Goal: Task Accomplishment & Management: Manage account settings

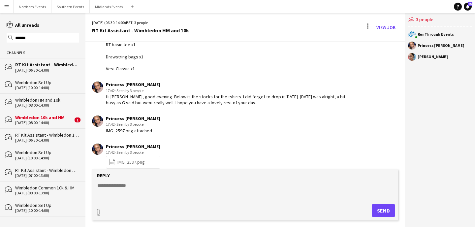
scroll to position [1013, 0]
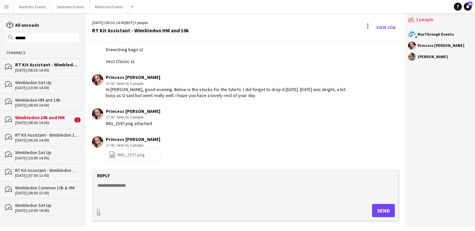
click at [37, 37] on input "******" at bounding box center [45, 38] width 63 height 6
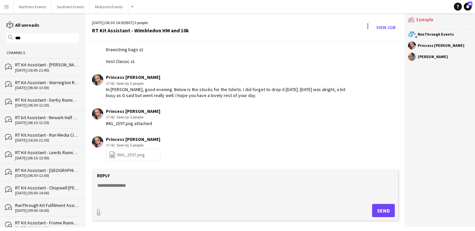
type input "***"
click at [43, 69] on div "[DATE] (16:45-21:45)" at bounding box center [47, 70] width 64 height 5
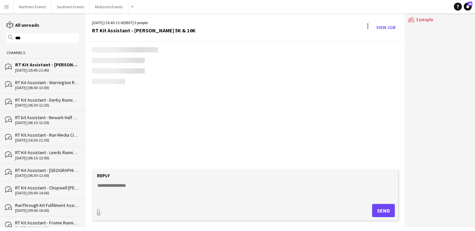
scroll to position [573, 0]
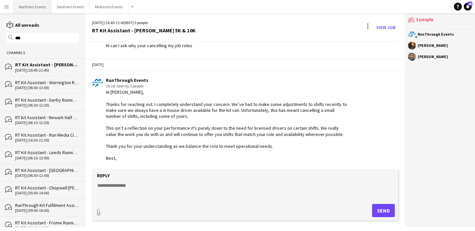
click at [29, 8] on button "Northern Events Close" at bounding box center [33, 6] width 38 height 13
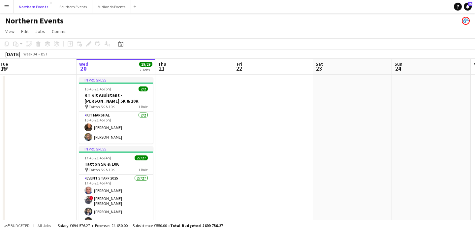
scroll to position [0, 162]
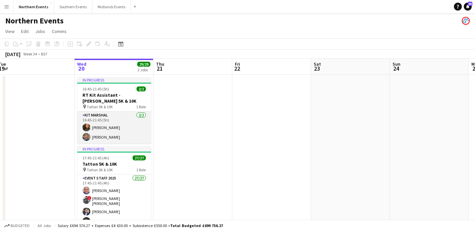
click at [119, 126] on app-card-role "Kit Marshal [DATE] 16:45-21:45 (5h) [PERSON_NAME] [PERSON_NAME]" at bounding box center [114, 127] width 74 height 32
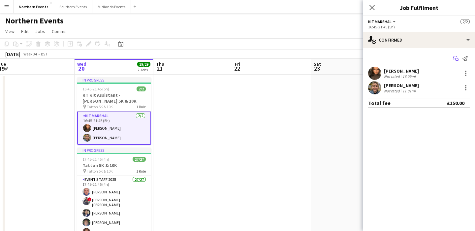
click at [455, 59] on icon "Start chat" at bounding box center [455, 58] width 5 height 5
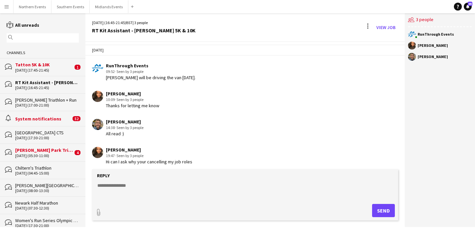
scroll to position [573, 0]
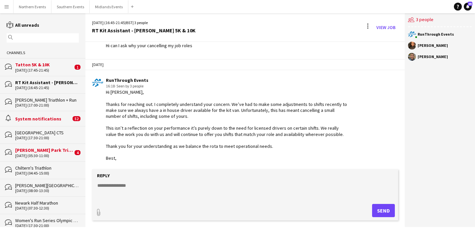
click at [137, 188] on textarea at bounding box center [246, 190] width 299 height 17
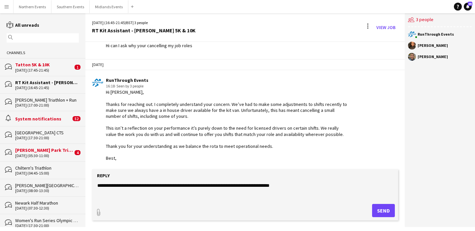
type textarea "**********"
click at [388, 210] on button "Send" at bounding box center [383, 210] width 23 height 13
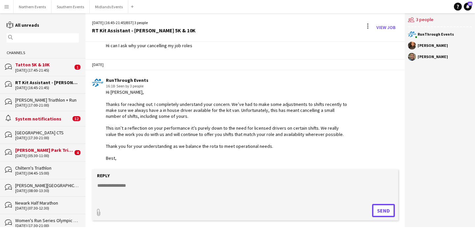
scroll to position [601, 0]
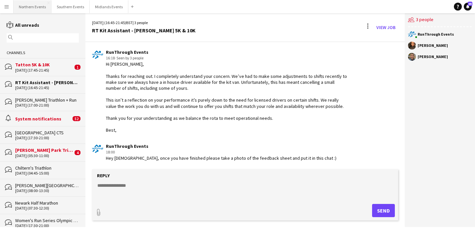
click at [25, 6] on button "Northern Events Close" at bounding box center [33, 6] width 38 height 13
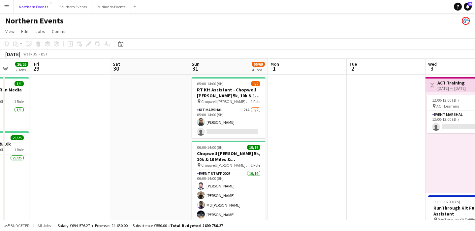
scroll to position [0, 285]
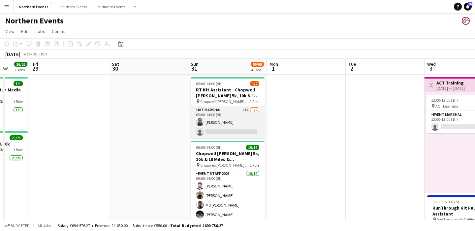
click at [240, 120] on app-card-role "Kit Marshal 21A [DATE] 05:00-14:00 (9h) [PERSON_NAME] single-neutral-actions" at bounding box center [227, 122] width 74 height 32
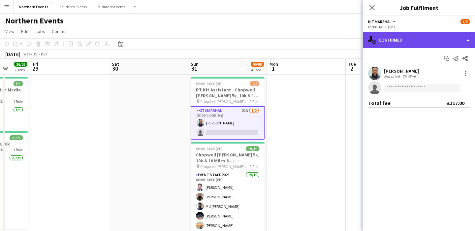
click at [435, 34] on div "single-neutral-actions-check-2 Confirmed" at bounding box center [418, 40] width 112 height 16
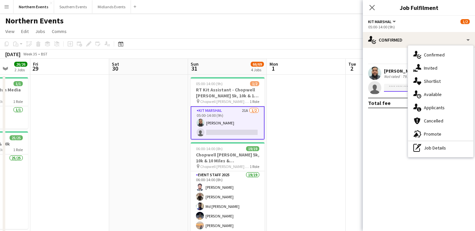
click at [391, 89] on input at bounding box center [422, 88] width 76 height 8
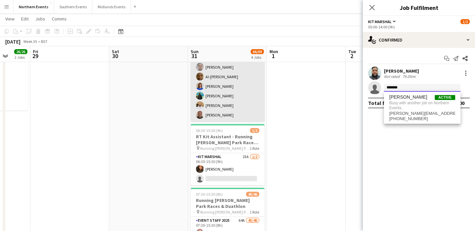
scroll to position [140, 0]
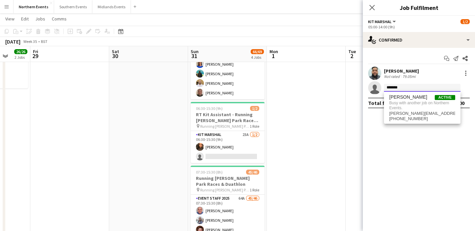
type input "*******"
click at [276, 152] on app-date-cell at bounding box center [306, 105] width 79 height 342
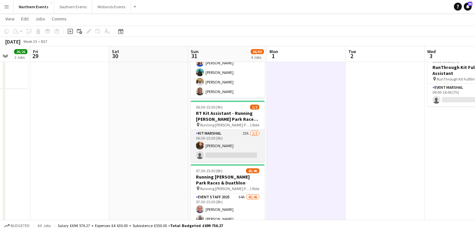
click at [235, 142] on app-card-role "Kit Marshal 23A [DATE] 06:30-15:30 (9h) [PERSON_NAME] single-neutral-actions" at bounding box center [227, 146] width 74 height 32
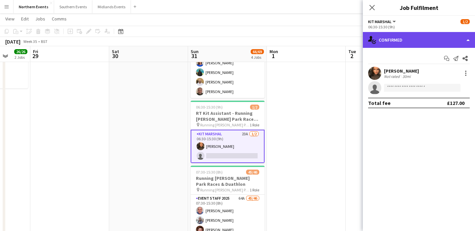
click at [424, 41] on div "single-neutral-actions-check-2 Confirmed" at bounding box center [418, 40] width 112 height 16
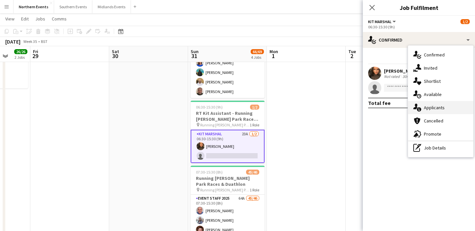
click at [439, 108] on div "single-neutral-actions-information Applicants" at bounding box center [440, 107] width 65 height 13
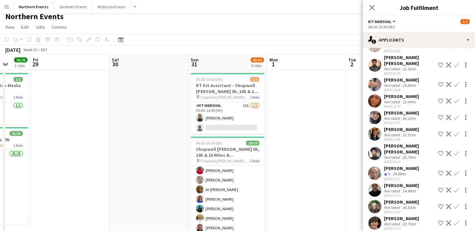
scroll to position [0, 0]
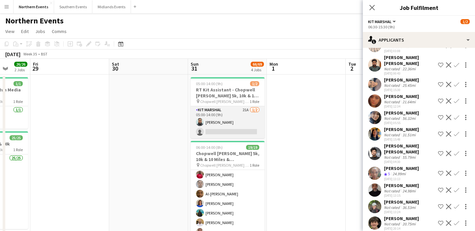
click at [243, 124] on app-card-role "Kit Marshal 21A [DATE] 05:00-14:00 (9h) [PERSON_NAME] single-neutral-actions" at bounding box center [227, 122] width 74 height 32
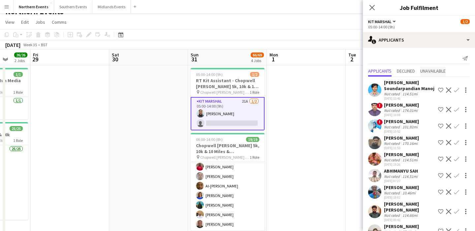
click at [433, 73] on span "Unavailable" at bounding box center [432, 71] width 25 height 5
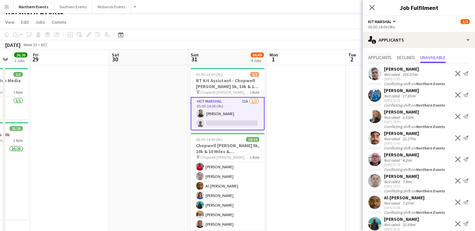
click at [378, 58] on span "Applicants" at bounding box center [379, 57] width 23 height 5
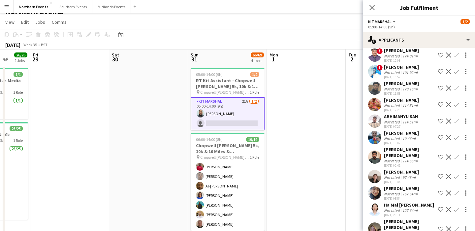
scroll to position [58, 0]
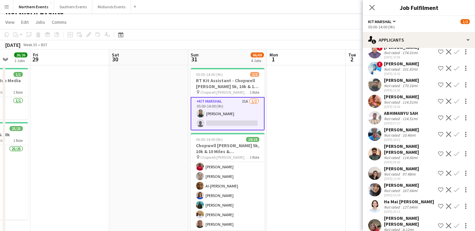
click at [408, 204] on div "127.64mi" at bounding box center [410, 206] width 18 height 5
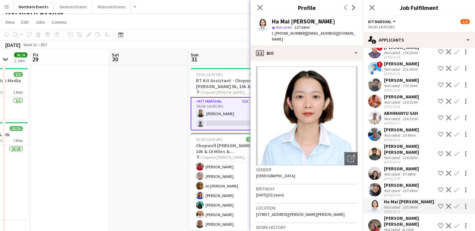
click at [410, 215] on div "[PERSON_NAME] [PERSON_NAME]" at bounding box center [409, 221] width 51 height 12
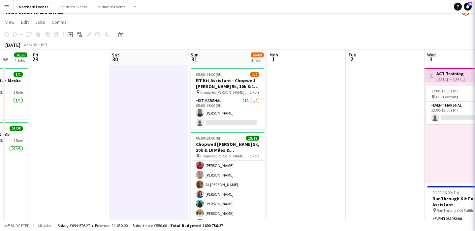
scroll to position [0, 0]
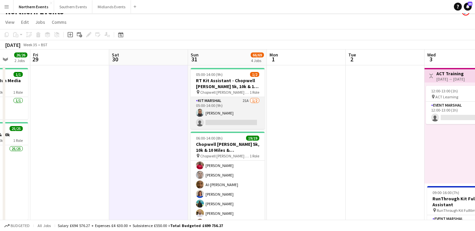
click at [241, 110] on app-card-role "Kit Marshal 21A [DATE] 05:00-14:00 (9h) [PERSON_NAME] single-neutral-actions" at bounding box center [227, 113] width 74 height 32
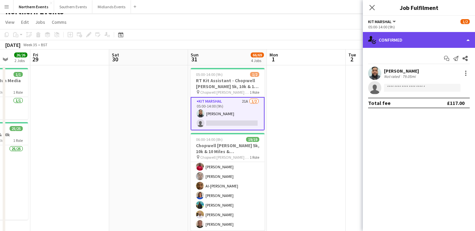
click at [439, 39] on div "single-neutral-actions-check-2 Confirmed" at bounding box center [418, 40] width 112 height 16
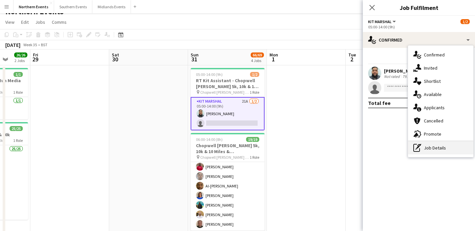
click at [442, 150] on div "pen-write Job Details" at bounding box center [440, 147] width 65 height 13
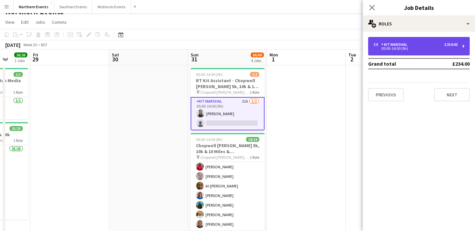
click at [409, 48] on div "05:00-14:00 (9h)" at bounding box center [415, 48] width 84 height 3
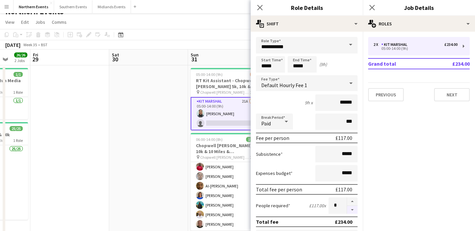
click at [353, 208] on button "button" at bounding box center [352, 210] width 11 height 8
type input "*"
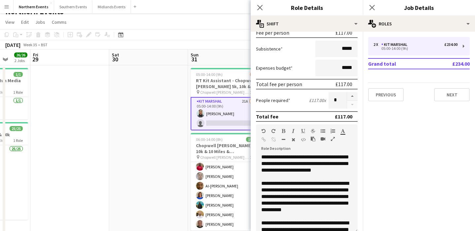
scroll to position [216, 0]
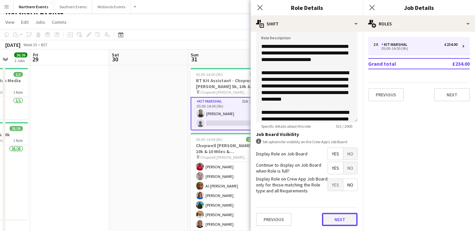
click at [329, 217] on button "Next" at bounding box center [340, 219] width 36 height 13
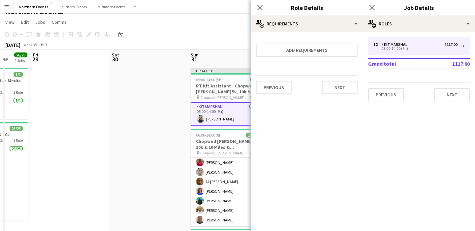
scroll to position [0, 0]
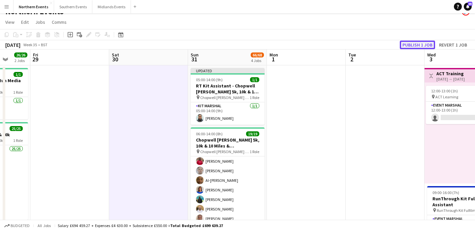
click at [414, 43] on button "Publish 1 job" at bounding box center [416, 45] width 35 height 9
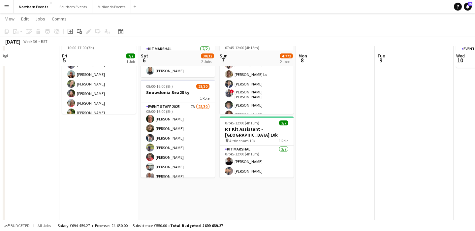
scroll to position [65, 0]
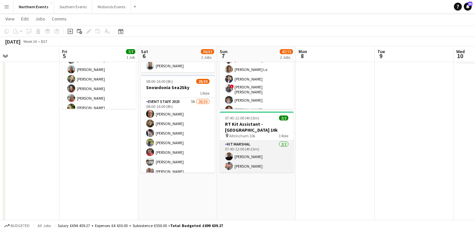
click at [270, 166] on app-card-role "Kit Marshal [DATE] 07:45-12:00 (4h15m) [PERSON_NAME] Yin [PERSON_NAME]" at bounding box center [256, 156] width 74 height 32
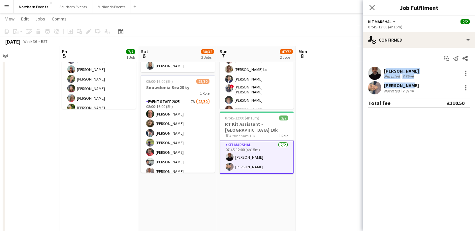
drag, startPoint x: 407, startPoint y: 83, endPoint x: 383, endPoint y: 70, distance: 27.8
click at [383, 70] on div "[PERSON_NAME] Not rated 6.89mi [PERSON_NAME] Not rated 7.31mi" at bounding box center [418, 81] width 112 height 28
copy div "[PERSON_NAME] Not rated 6.89mi [PERSON_NAME]"
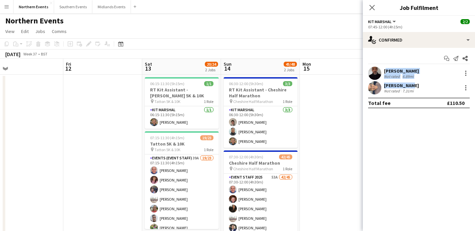
scroll to position [0, 257]
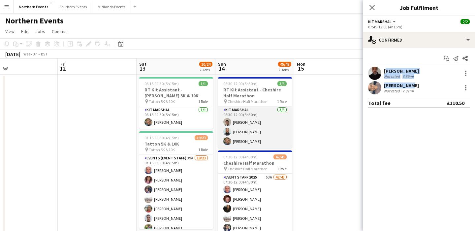
click at [270, 130] on app-card-role "Kit Marshal [DATE] 06:30-12:00 (5h30m) [PERSON_NAME] [PERSON_NAME] [PERSON_NAME]" at bounding box center [255, 127] width 74 height 42
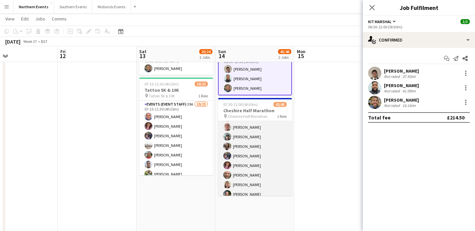
scroll to position [310, 0]
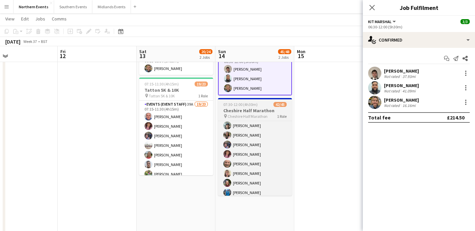
click at [258, 114] on span "Cheshire Half Marathon" at bounding box center [247, 116] width 40 height 5
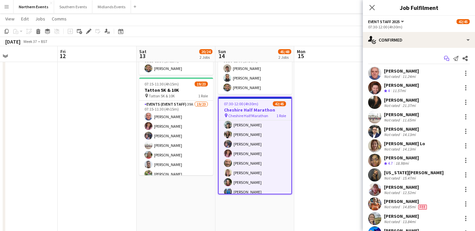
click at [445, 59] on icon "Start chat" at bounding box center [446, 58] width 5 height 5
click at [447, 58] on icon "Start chat" at bounding box center [446, 58] width 5 height 5
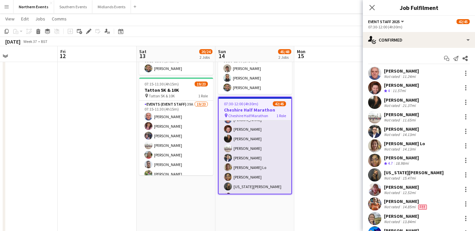
scroll to position [0, 0]
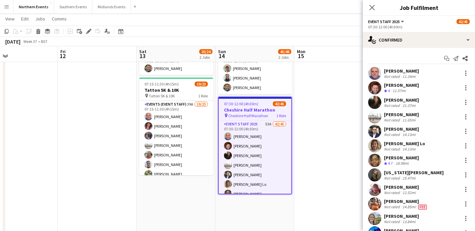
click at [303, 152] on app-date-cell at bounding box center [333, 192] width 79 height 342
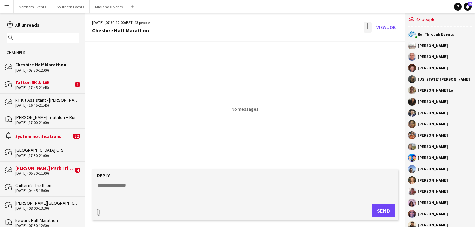
click at [366, 30] on div at bounding box center [367, 27] width 8 height 11
click at [186, 86] on div at bounding box center [237, 115] width 475 height 231
click at [34, 8] on button "Northern Events Close" at bounding box center [33, 6] width 38 height 13
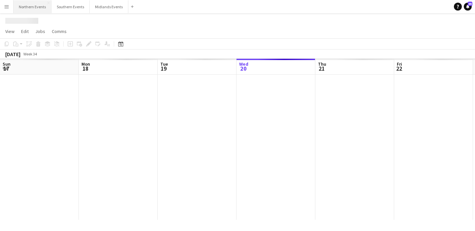
scroll to position [0, 158]
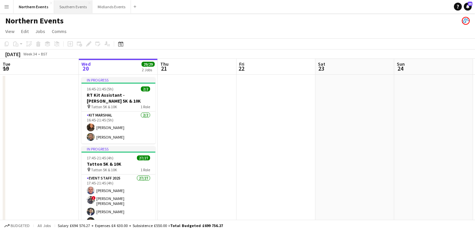
click at [75, 8] on button "Southern Events Close" at bounding box center [73, 6] width 38 height 13
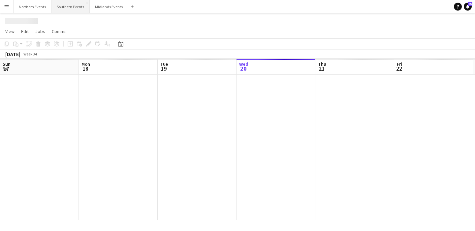
scroll to position [0, 158]
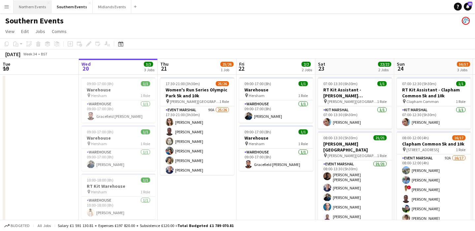
click at [32, 7] on button "Northern Events Close" at bounding box center [33, 6] width 38 height 13
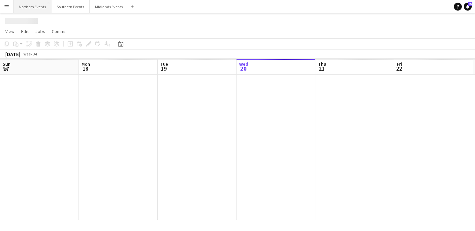
scroll to position [0, 158]
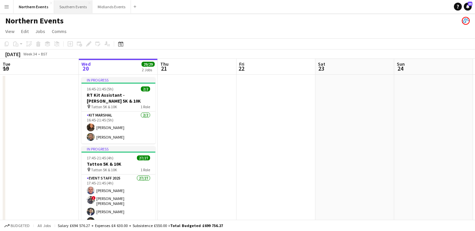
click at [72, 5] on button "Southern Events Close" at bounding box center [73, 6] width 38 height 13
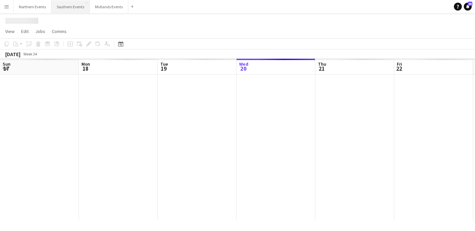
scroll to position [0, 158]
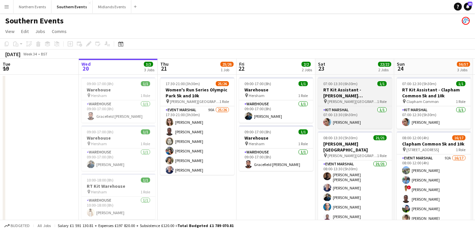
click at [343, 97] on h3 "RT Kit Assistant - [PERSON_NAME][GEOGRAPHIC_DATA] [GEOGRAPHIC_DATA]" at bounding box center [355, 93] width 74 height 12
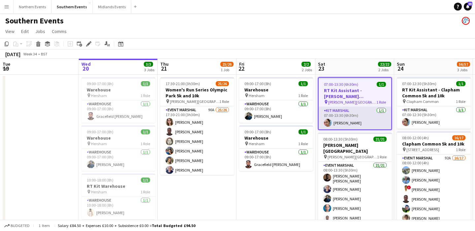
click at [368, 122] on app-card-role "Kit Marshal [DATE] 07:00-13:30 (6h30m) [PERSON_NAME]" at bounding box center [354, 118] width 72 height 22
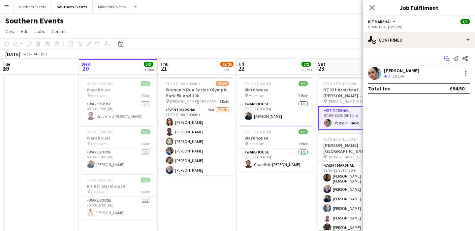
click at [446, 58] on icon "Start chat" at bounding box center [446, 58] width 5 height 5
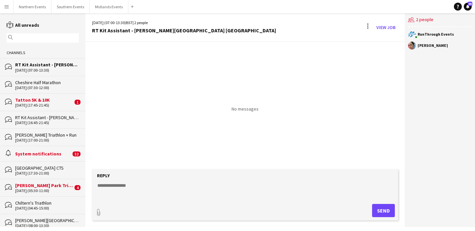
click at [54, 39] on input "text" at bounding box center [45, 38] width 63 height 6
click at [57, 40] on input "text" at bounding box center [45, 38] width 63 height 6
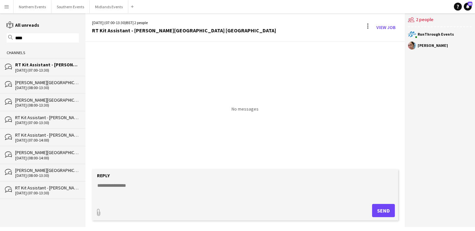
type input "****"
click at [49, 86] on div "Channels bubbles RT Kit Assistant - [PERSON_NAME][GEOGRAPHIC_DATA] [DATE] (07:0…" at bounding box center [42, 122] width 85 height 151
click at [49, 168] on div "[PERSON_NAME][GEOGRAPHIC_DATA] - 1M, 5k, 10k, 10M & HM" at bounding box center [47, 170] width 64 height 6
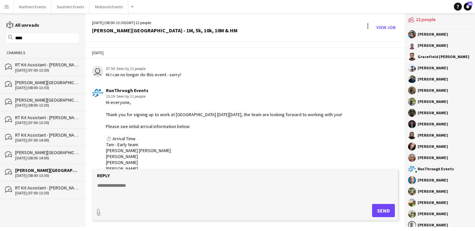
scroll to position [1818, 0]
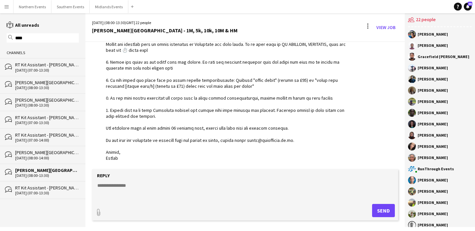
click at [63, 65] on div "RT Kit Assistant - [PERSON_NAME][GEOGRAPHIC_DATA] [GEOGRAPHIC_DATA]" at bounding box center [47, 65] width 64 height 6
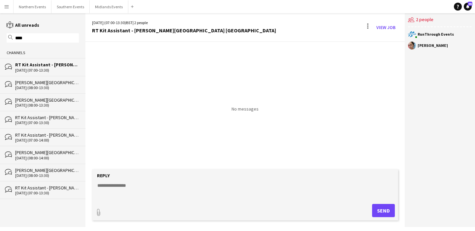
click at [62, 117] on div "RT Kit Assistant - [PERSON_NAME][GEOGRAPHIC_DATA] [GEOGRAPHIC_DATA]" at bounding box center [47, 117] width 64 height 6
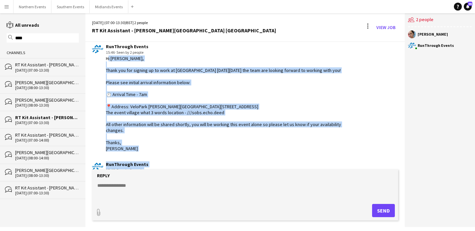
scroll to position [66, 0]
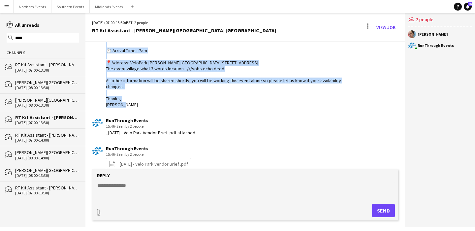
drag, startPoint x: 105, startPoint y: 79, endPoint x: 128, endPoint y: 97, distance: 29.3
click at [128, 97] on div "RunThrough Events 15:46 · Seen by 2 people Hi [PERSON_NAME], Thank you for sign…" at bounding box center [219, 54] width 255 height 108
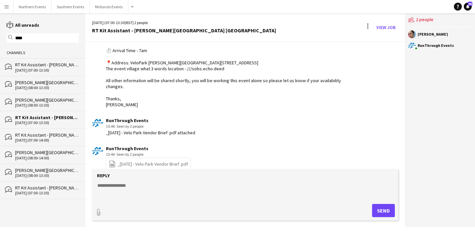
click at [51, 90] on div "bubbles [PERSON_NAME][GEOGRAPHIC_DATA] [DATE] (08:00-13:30)" at bounding box center [42, 84] width 85 height 17
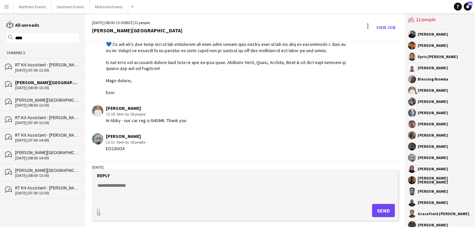
scroll to position [980, 0]
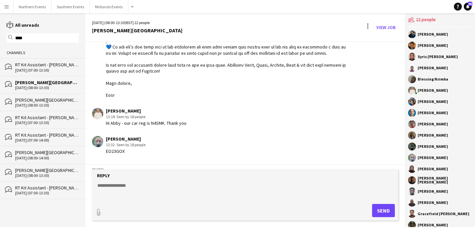
drag, startPoint x: 107, startPoint y: 69, endPoint x: 147, endPoint y: 102, distance: 52.9
copy div "Lor ipsu! Dolors ame con adipisc & elits doeiusmodte incid: ⏱️ Utlabor Etdo 3:4…"
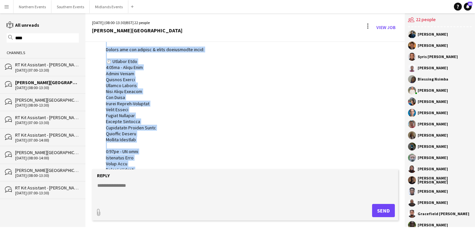
scroll to position [511, 0]
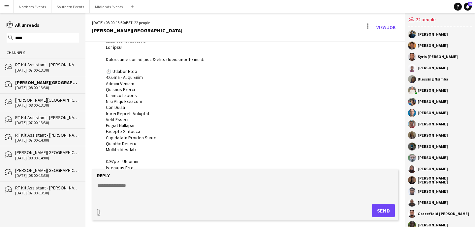
click at [47, 64] on div "RT Kit Assistant - [PERSON_NAME][GEOGRAPHIC_DATA] [GEOGRAPHIC_DATA]" at bounding box center [47, 65] width 64 height 6
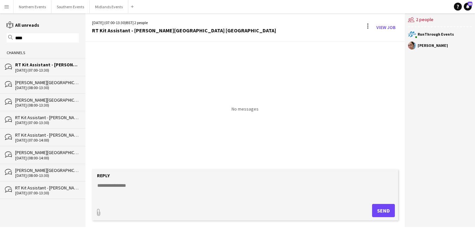
click at [46, 120] on div "[DATE] (07:00-13:30)" at bounding box center [47, 122] width 64 height 5
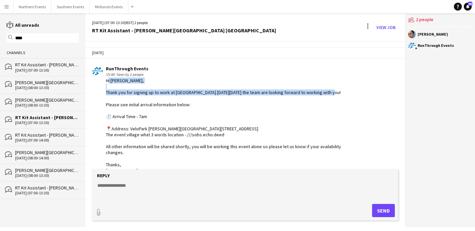
drag, startPoint x: 103, startPoint y: 81, endPoint x: 336, endPoint y: 95, distance: 233.1
click at [336, 95] on div "RunThrough Events 15:46 · Seen by 2 people Hi [PERSON_NAME], Thank you for sign…" at bounding box center [219, 120] width 255 height 108
copy div "Hi [PERSON_NAME], Thank you for signing up to work at [GEOGRAPHIC_DATA] [DATE][…"
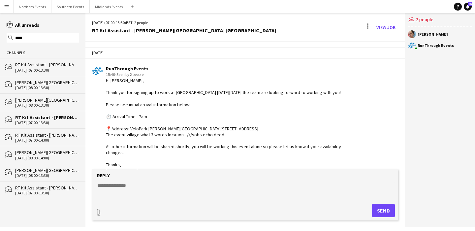
click at [49, 66] on div "RT Kit Assistant - [PERSON_NAME][GEOGRAPHIC_DATA] [GEOGRAPHIC_DATA]" at bounding box center [47, 65] width 64 height 6
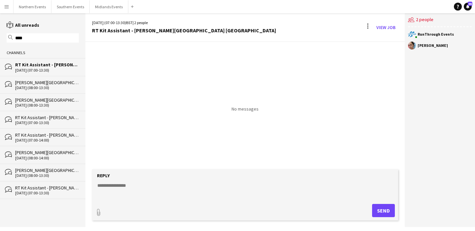
click at [158, 190] on textarea at bounding box center [246, 190] width 299 height 17
paste textarea "**********"
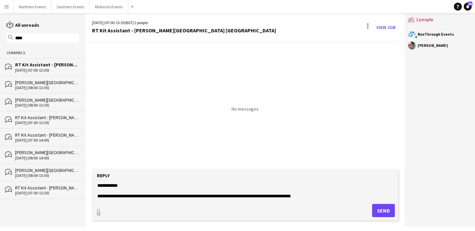
scroll to position [238, 0]
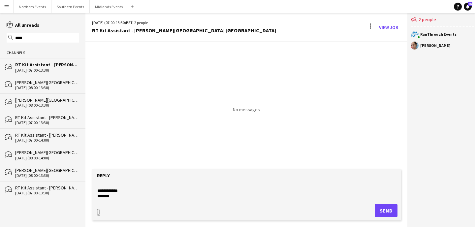
type textarea "**********"
click at [381, 211] on button "Send" at bounding box center [385, 210] width 23 height 13
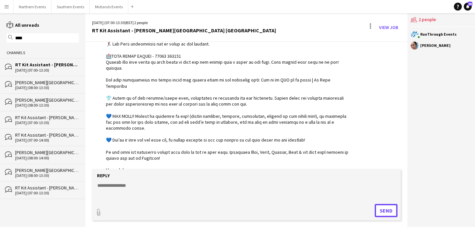
scroll to position [222, 0]
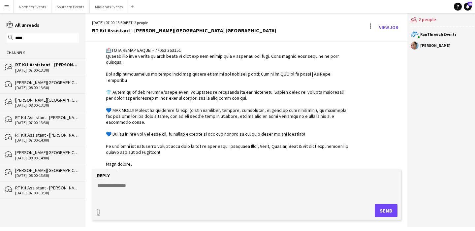
click at [202, 186] on textarea at bounding box center [246, 190] width 299 height 17
paste textarea "**********"
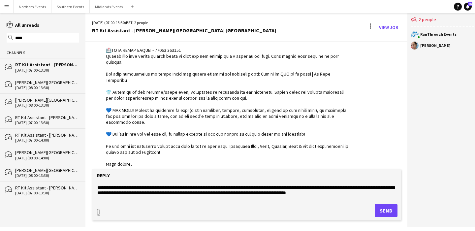
scroll to position [0, 0]
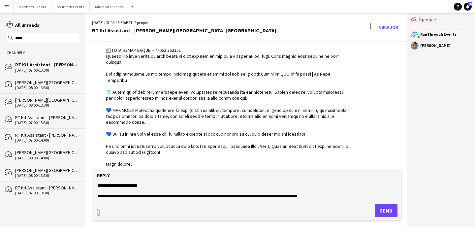
click at [136, 185] on textarea "**********" at bounding box center [246, 190] width 299 height 17
paste textarea
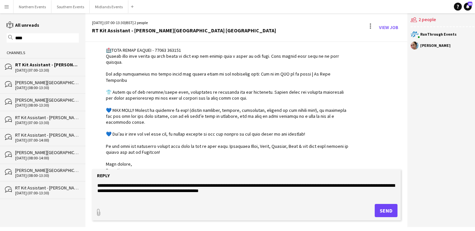
scroll to position [64, 0]
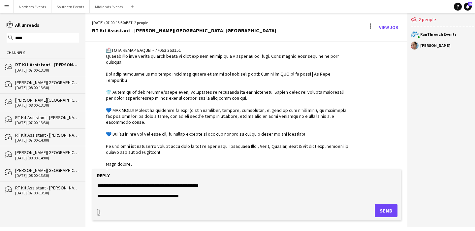
click at [324, 196] on textarea "**********" at bounding box center [246, 190] width 299 height 17
type textarea "**********"
click at [381, 210] on button "Send" at bounding box center [385, 210] width 23 height 13
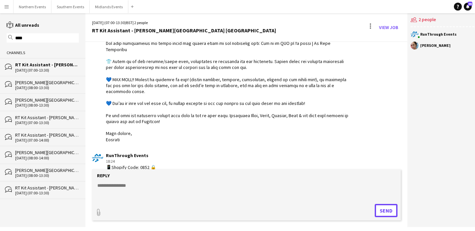
scroll to position [340, 0]
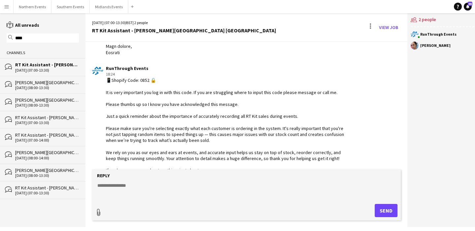
type input "**********"
click at [374, 212] on span "Upload Upload" at bounding box center [377, 210] width 29 height 8
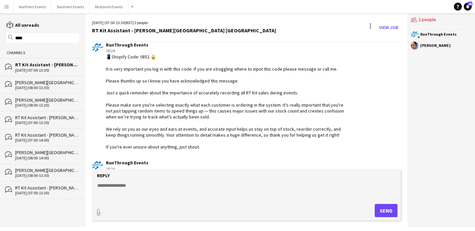
scroll to position [403, 0]
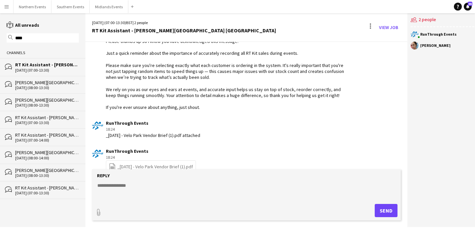
click at [54, 36] on input "****" at bounding box center [45, 38] width 63 height 6
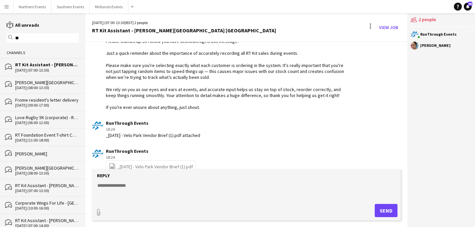
type input "*"
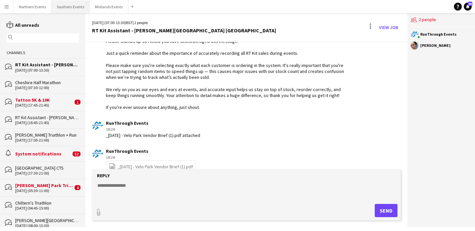
click at [68, 12] on button "Southern Events Close" at bounding box center [70, 6] width 38 height 13
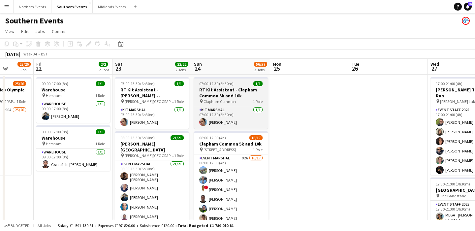
click at [234, 100] on span "Clapham Common" at bounding box center [219, 101] width 32 height 5
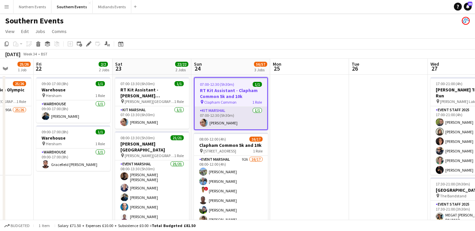
click at [245, 115] on app-card-role "Kit Marshal [DATE] 07:00-12:30 (5h30m) [PERSON_NAME]" at bounding box center [230, 118] width 72 height 22
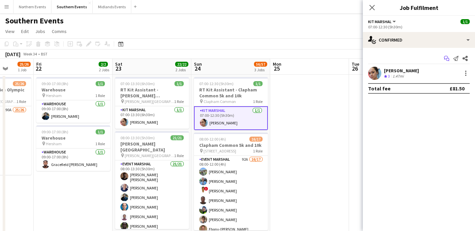
click at [445, 59] on icon "Start chat" at bounding box center [446, 58] width 5 height 5
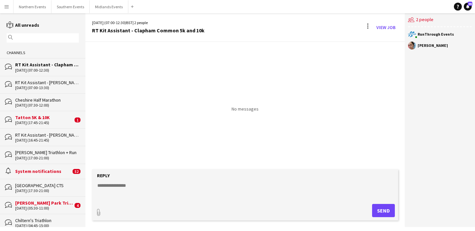
click at [43, 35] on input "text" at bounding box center [45, 38] width 63 height 6
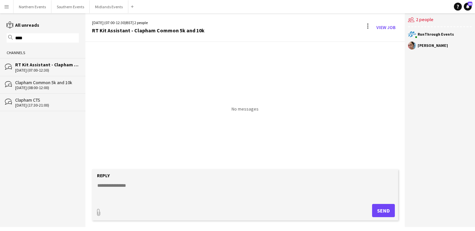
type input "****"
click at [50, 84] on div "Clapham Common 5k and 10k" at bounding box center [47, 82] width 64 height 6
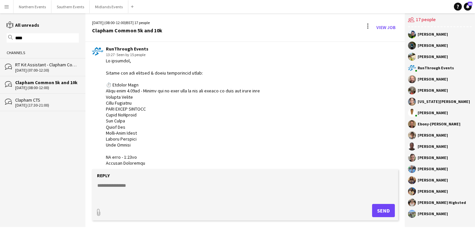
scroll to position [377, 0]
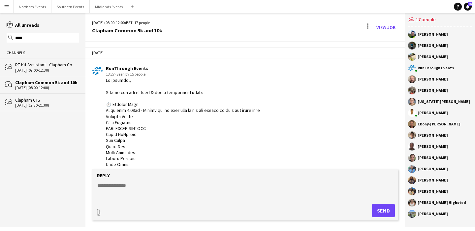
drag, startPoint x: 121, startPoint y: 120, endPoint x: 104, endPoint y: 82, distance: 41.5
copy div "Lo ipsumdol, Sitame con adi elitsed & doeiu temporincid utlab: ⏱️ Etdolor Magn …"
click at [57, 70] on div "[DATE] (07:00-12:30)" at bounding box center [47, 70] width 64 height 5
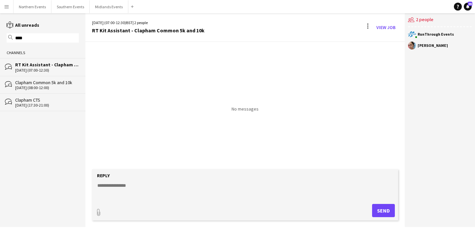
click at [154, 188] on textarea at bounding box center [246, 190] width 299 height 17
click at [60, 84] on div "Clapham Common 5k and 10k" at bounding box center [47, 82] width 64 height 6
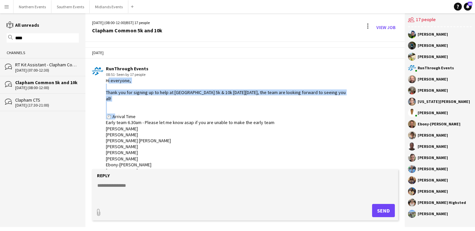
drag, startPoint x: 135, startPoint y: 98, endPoint x: 103, endPoint y: 82, distance: 36.3
click at [103, 82] on div "RunThrough Events 08:51 · Seen by 17 people" at bounding box center [219, 192] width 255 height 252
copy div "Hi everyone, Thank you for signing up to help at [GEOGRAPHIC_DATA] 5k & 10k [DA…"
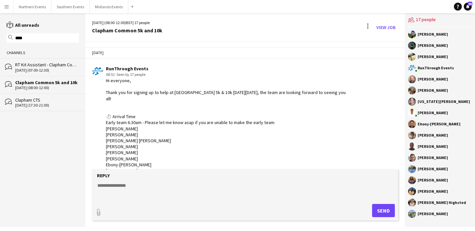
click at [58, 69] on div "[DATE] (07:00-12:30)" at bounding box center [47, 70] width 64 height 5
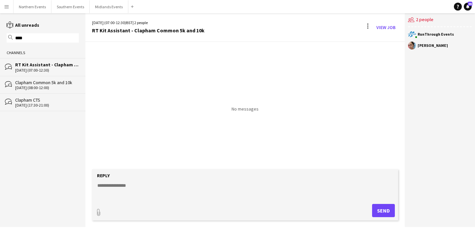
click at [105, 190] on textarea at bounding box center [246, 190] width 299 height 17
paste textarea "**********"
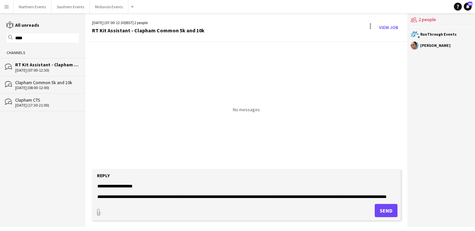
scroll to position [107, 0]
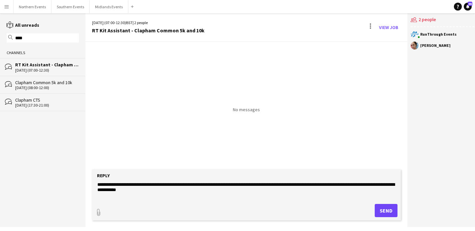
type textarea "**********"
click at [388, 210] on button "Send" at bounding box center [385, 210] width 23 height 13
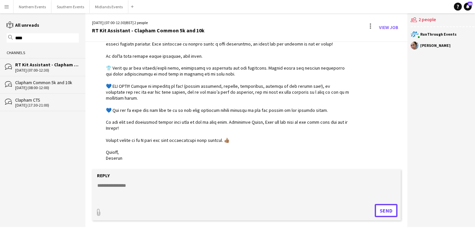
scroll to position [318, 0]
type input "**********"
click at [382, 213] on span "Upload Upload" at bounding box center [377, 210] width 29 height 8
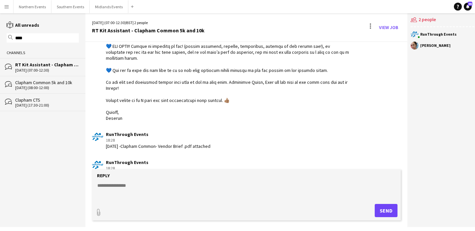
scroll to position [0, 0]
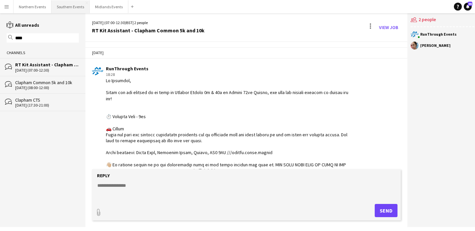
click at [69, 5] on button "Southern Events Close" at bounding box center [70, 6] width 38 height 13
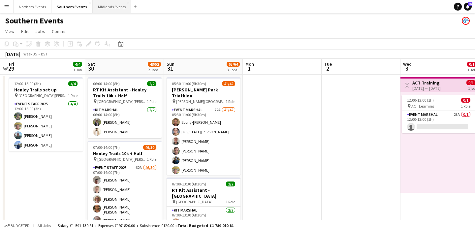
click at [109, 5] on button "Midlands Events Close" at bounding box center [112, 6] width 39 height 13
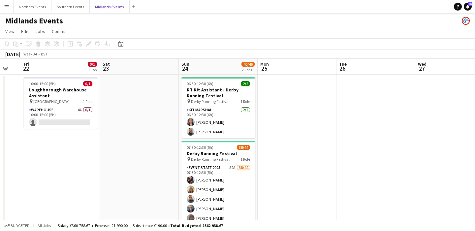
scroll to position [0, 326]
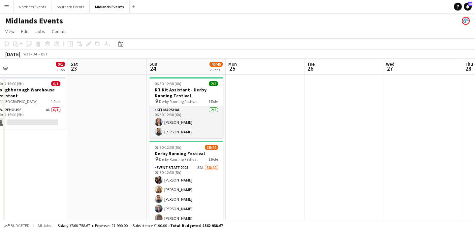
click at [181, 127] on app-card-role "Kit Marshal [DATE] 06:30-12:30 (6h) [PERSON_NAME] [PERSON_NAME]" at bounding box center [186, 122] width 74 height 32
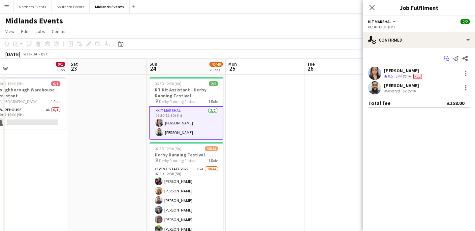
click at [445, 57] on icon "Start chat" at bounding box center [446, 58] width 5 height 5
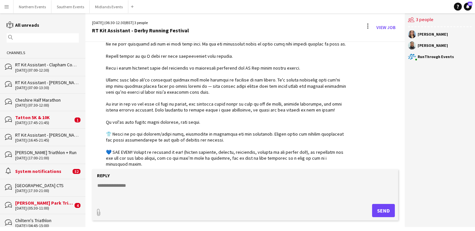
scroll to position [391, 0]
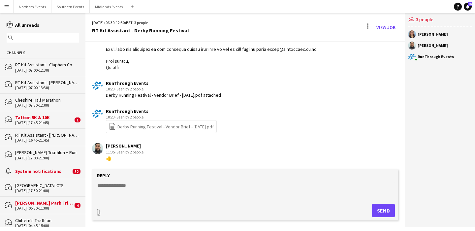
click at [146, 188] on textarea at bounding box center [246, 190] width 299 height 17
type textarea "**********"
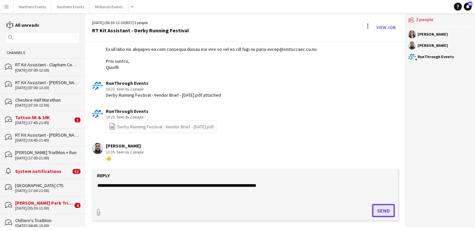
click at [385, 211] on button "Send" at bounding box center [383, 210] width 23 height 13
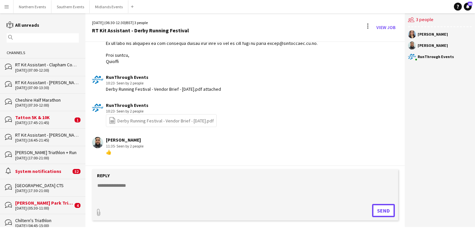
scroll to position [432, 0]
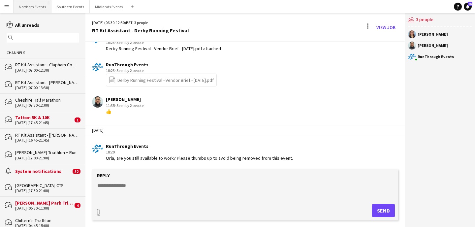
click at [34, 8] on button "Northern Events Close" at bounding box center [33, 6] width 38 height 13
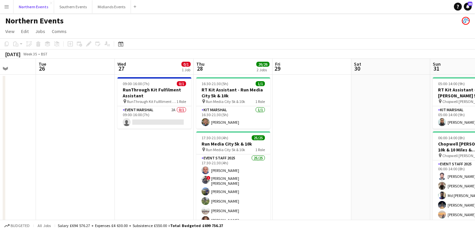
scroll to position [0, 281]
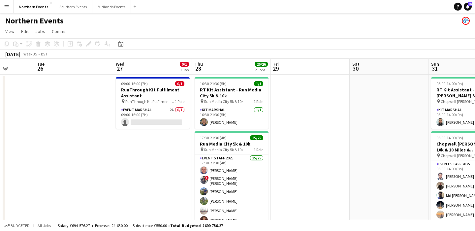
click at [236, 119] on app-card-role "Kit Marshal [DATE] 16:30-21:30 (5h) [PERSON_NAME]" at bounding box center [231, 117] width 74 height 22
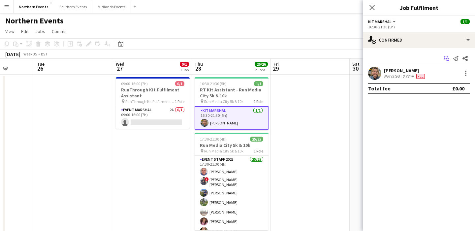
click at [445, 58] on icon "Start chat" at bounding box center [446, 58] width 5 height 5
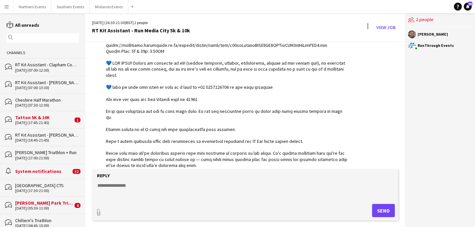
scroll to position [186, 0]
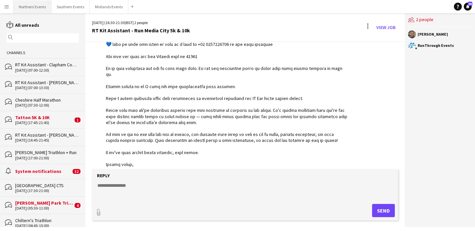
click at [33, 10] on button "Northern Events Close" at bounding box center [33, 6] width 38 height 13
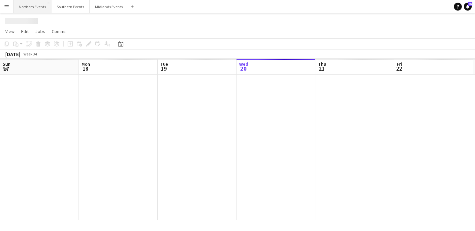
scroll to position [0, 158]
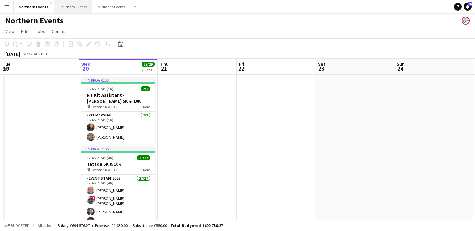
click at [68, 9] on button "Southern Events Close" at bounding box center [73, 6] width 38 height 13
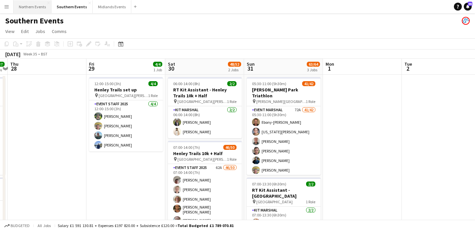
click at [26, 8] on button "Northern Events Close" at bounding box center [33, 6] width 38 height 13
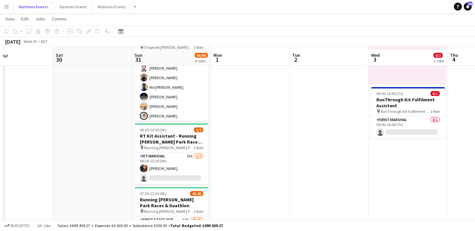
scroll to position [107, 0]
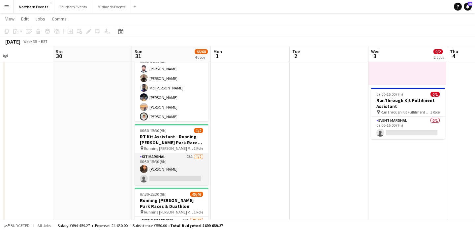
click at [191, 161] on app-card-role "Kit Marshal 23A [DATE] 06:30-15:30 (9h) [PERSON_NAME] single-neutral-actions" at bounding box center [171, 169] width 74 height 32
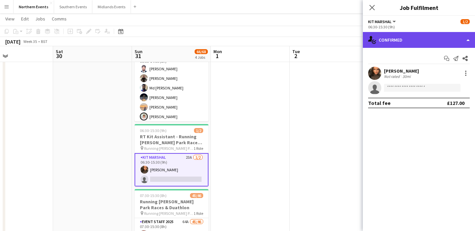
click at [419, 40] on div "single-neutral-actions-check-2 Confirmed" at bounding box center [418, 40] width 112 height 16
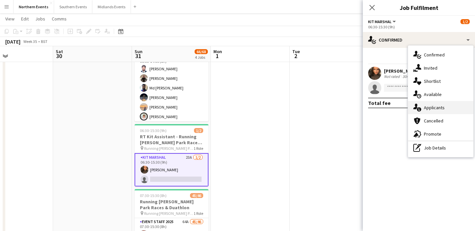
click at [431, 111] on div "single-neutral-actions-information Applicants" at bounding box center [440, 107] width 65 height 13
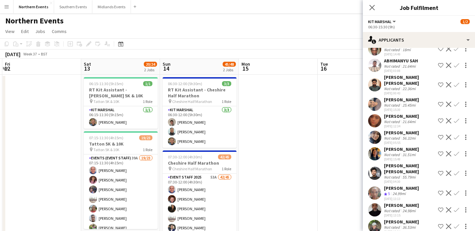
scroll to position [0, 235]
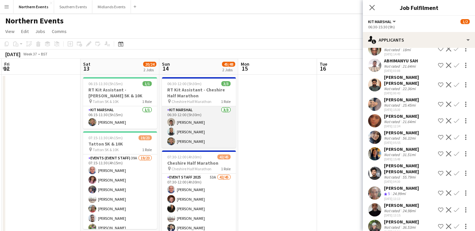
click at [215, 135] on app-card-role "Kit Marshal [DATE] 06:30-12:00 (5h30m) [PERSON_NAME] [PERSON_NAME] [PERSON_NAME]" at bounding box center [199, 127] width 74 height 42
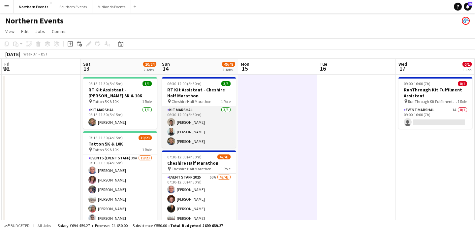
click at [204, 134] on app-card-role "Kit Marshal [DATE] 06:30-12:00 (5h30m) [PERSON_NAME] [PERSON_NAME] [PERSON_NAME]" at bounding box center [199, 127] width 74 height 42
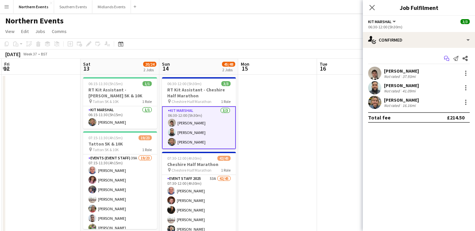
click at [447, 57] on icon "Start chat" at bounding box center [446, 58] width 5 height 5
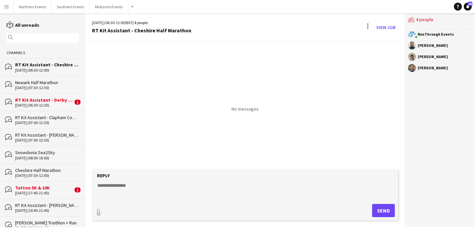
click at [179, 186] on textarea at bounding box center [246, 190] width 299 height 17
paste textarea "**********"
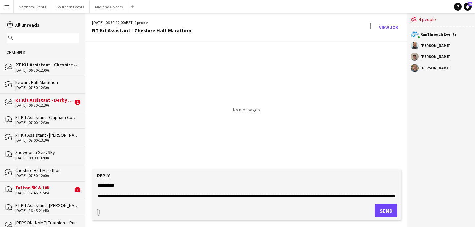
click at [104, 186] on textarea "**********" at bounding box center [246, 190] width 299 height 17
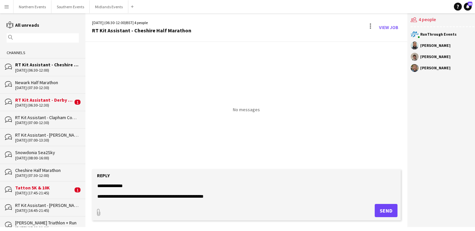
scroll to position [16, 0]
click at [218, 193] on textarea "**********" at bounding box center [246, 190] width 299 height 17
click at [219, 196] on textarea "**********" at bounding box center [246, 190] width 299 height 17
paste textarea "**********"
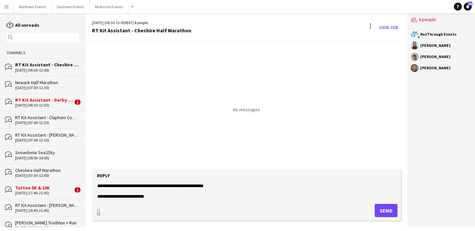
type textarea "**********"
click at [378, 210] on button "Send" at bounding box center [385, 210] width 23 height 13
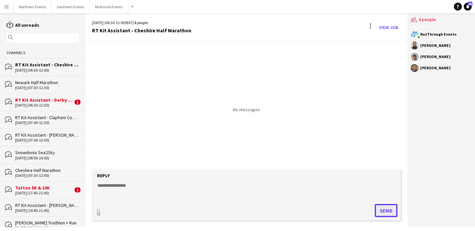
scroll to position [0, 0]
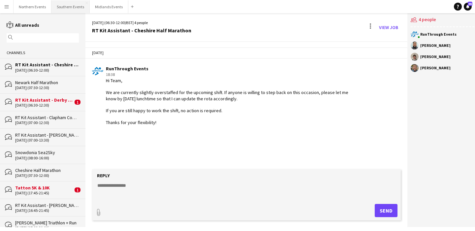
click at [72, 5] on button "Southern Events Close" at bounding box center [70, 6] width 38 height 13
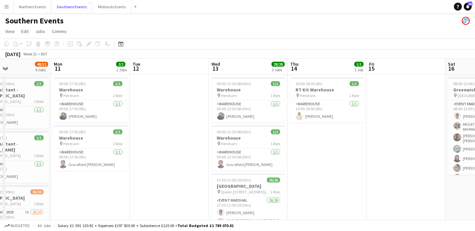
scroll to position [0, 170]
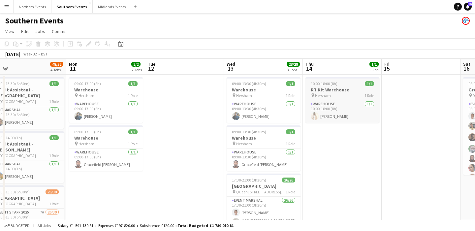
click at [337, 100] on div "Warehouse [DATE] 10:00-18:00 (8h) [PERSON_NAME]" at bounding box center [342, 111] width 74 height 23
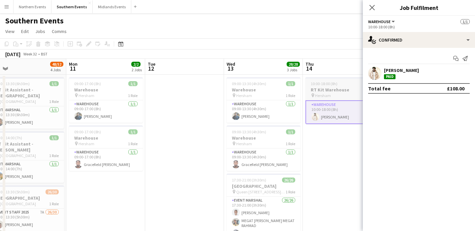
click at [330, 89] on h3 "RT Kit Warehouse" at bounding box center [342, 90] width 74 height 6
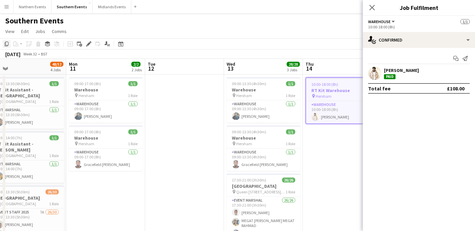
click at [8, 44] on icon "Copy" at bounding box center [6, 43] width 5 height 5
click at [5, 43] on icon at bounding box center [7, 44] width 4 height 5
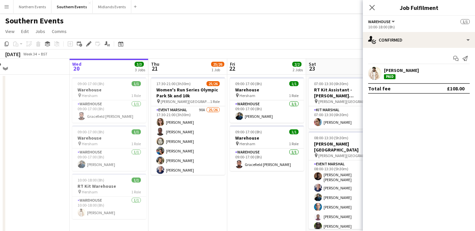
scroll to position [0, 315]
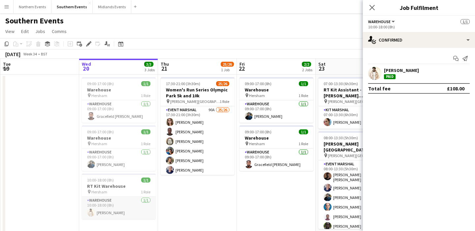
click at [119, 215] on app-card-role "Warehouse [DATE] 10:00-18:00 (8h) [PERSON_NAME]" at bounding box center [119, 207] width 74 height 22
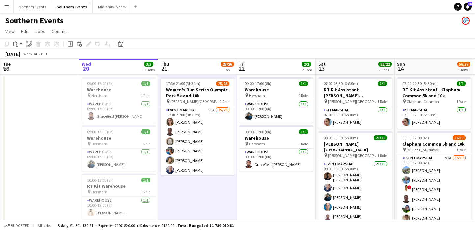
click at [194, 63] on app-board-header-date "Thu 21 25/26 1 Job" at bounding box center [197, 67] width 79 height 16
click at [19, 44] on div "Paste" at bounding box center [16, 44] width 8 height 8
click at [35, 70] on link "Paste with crew Command Shift V" at bounding box center [43, 68] width 52 height 6
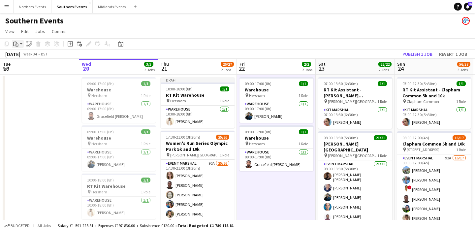
click at [16, 45] on icon at bounding box center [16, 45] width 1 height 0
click at [22, 56] on link "Paste Command V" at bounding box center [43, 56] width 52 height 6
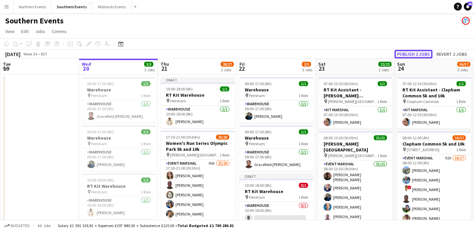
click at [423, 55] on button "Publish 2 jobs" at bounding box center [413, 54] width 38 height 9
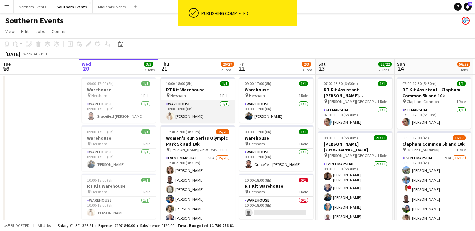
click at [198, 111] on app-card-role "Warehouse [DATE] 10:00-18:00 (8h) [PERSON_NAME]" at bounding box center [197, 111] width 74 height 22
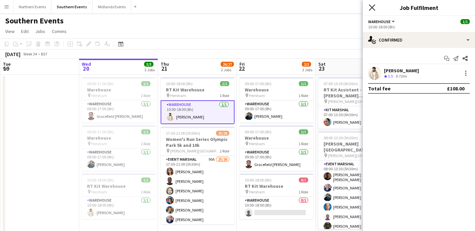
click at [373, 7] on icon "Close pop-in" at bounding box center [371, 7] width 6 height 6
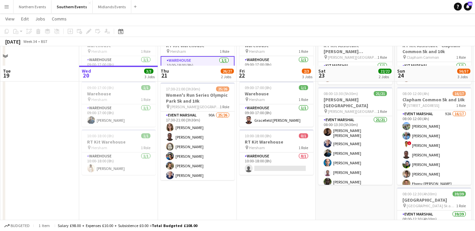
scroll to position [73, 0]
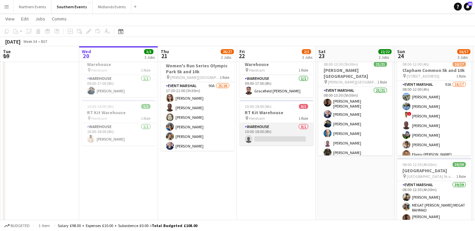
click at [283, 135] on app-card-role "Warehouse 0/1 10:00-18:00 (8h) single-neutral-actions" at bounding box center [276, 134] width 74 height 22
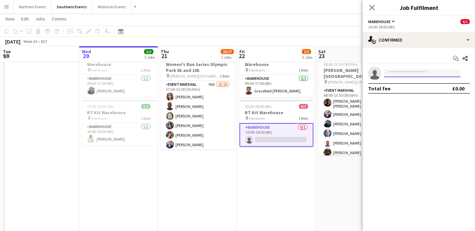
click at [396, 71] on input at bounding box center [422, 73] width 76 height 8
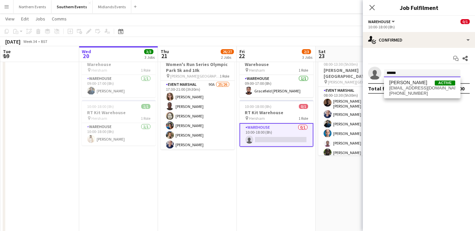
type input "******"
click at [410, 91] on span "[PHONE_NUMBER]" at bounding box center [422, 93] width 66 height 5
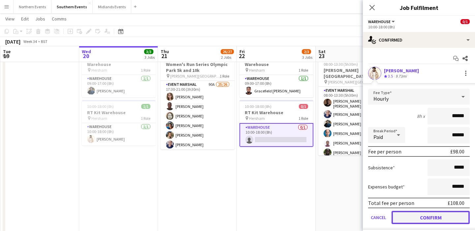
click at [409, 218] on button "Confirm" at bounding box center [430, 217] width 78 height 13
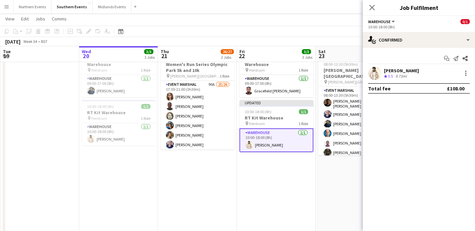
click at [306, 205] on app-date-cell "09:00-17:00 (8h) 1/1 Warehouse pin Hersham 1 Role Warehouse [DATE] 09:00-17:00 …" at bounding box center [276, 172] width 79 height 342
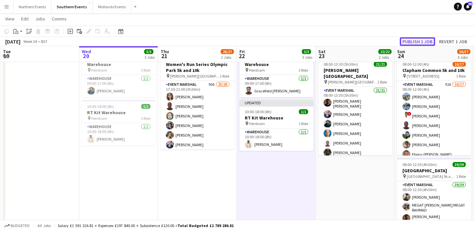
click at [417, 43] on button "Publish 1 job" at bounding box center [416, 41] width 35 height 9
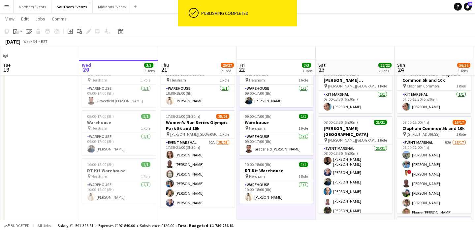
scroll to position [13, 0]
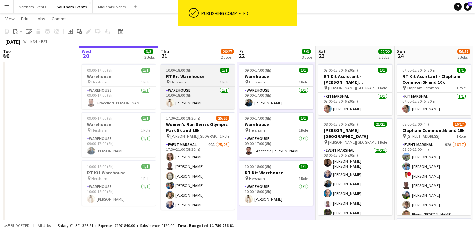
click at [209, 73] on h3 "RT Kit Warehouse" at bounding box center [197, 76] width 74 height 6
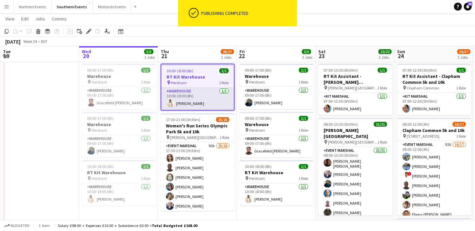
click at [223, 97] on app-card-role "Warehouse [DATE] 10:00-18:00 (8h) [PERSON_NAME]" at bounding box center [197, 98] width 72 height 22
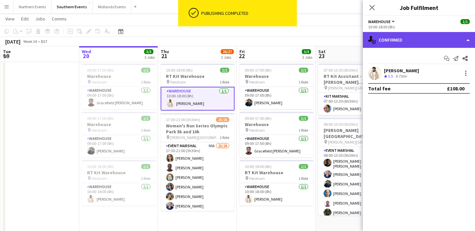
click at [415, 42] on div "single-neutral-actions-check-2 Confirmed" at bounding box center [418, 40] width 112 height 16
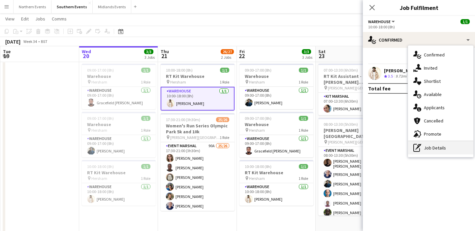
click at [429, 150] on div "pen-write Job Details" at bounding box center [440, 147] width 65 height 13
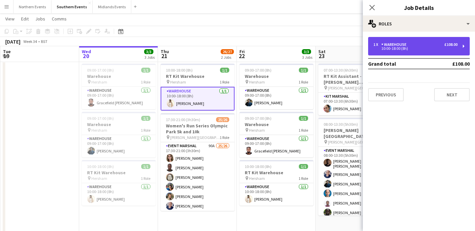
click at [399, 45] on div "Warehouse" at bounding box center [395, 44] width 28 height 5
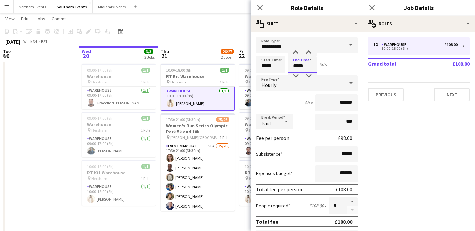
click at [306, 63] on input "*****" at bounding box center [301, 64] width 29 height 16
type input "*****"
click at [298, 77] on div at bounding box center [295, 75] width 13 height 7
click at [342, 64] on div "Start Time ***** End Time ***** (7h)" at bounding box center [306, 64] width 101 height 16
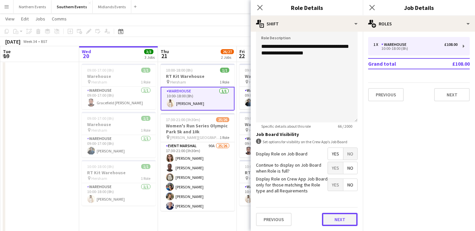
click at [338, 220] on button "Next" at bounding box center [340, 219] width 36 height 13
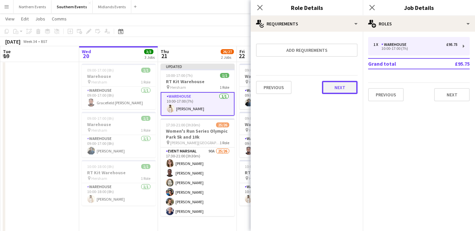
click at [341, 87] on button "Next" at bounding box center [340, 87] width 36 height 13
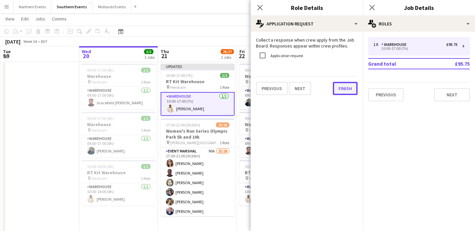
click at [343, 88] on button "Finish" at bounding box center [345, 88] width 25 height 13
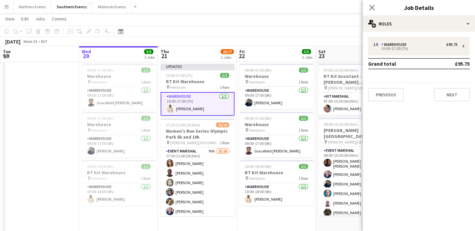
click at [279, 208] on app-date-cell "09:00-17:00 (8h) 1/1 Warehouse pin Hersham 1 Role Warehouse [DATE] 09:00-17:00 …" at bounding box center [276, 232] width 79 height 342
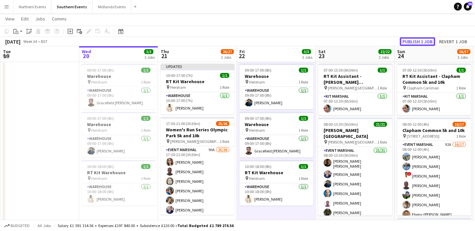
click at [426, 44] on button "Publish 1 job" at bounding box center [416, 41] width 35 height 9
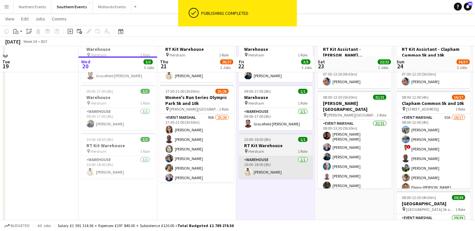
scroll to position [55, 0]
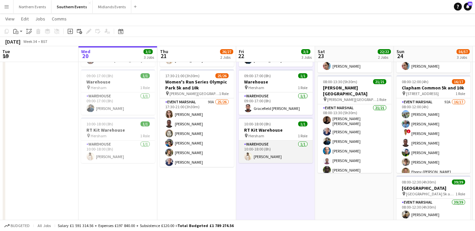
click at [277, 149] on app-card-role "Warehouse [DATE] 10:00-18:00 (8h) [PERSON_NAME]" at bounding box center [276, 151] width 74 height 22
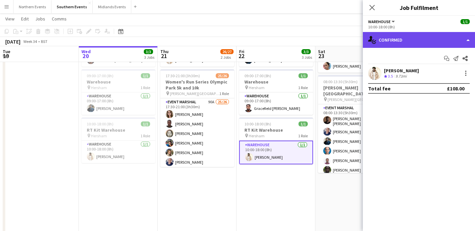
click at [414, 41] on div "single-neutral-actions-check-2 Confirmed" at bounding box center [418, 40] width 112 height 16
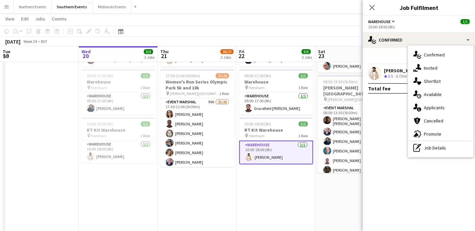
click at [438, 155] on div "single-neutral-actions-check-2 Confirmed single-neutral-actions-share-1 Invited…" at bounding box center [440, 100] width 65 height 111
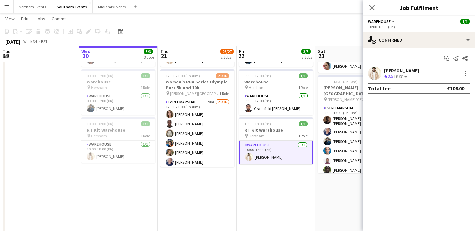
click at [435, 153] on mat-expansion-panel "check Confirmed Start chat Send notification Share [PERSON_NAME] Crew rating 3.…" at bounding box center [418, 139] width 112 height 183
click at [420, 81] on app-confirmed-crew "[PERSON_NAME] Crew rating 3.5 9.73mi Total fee £108.00" at bounding box center [418, 80] width 112 height 27
click at [420, 76] on div "[PERSON_NAME] Crew rating 3.5 9.73mi" at bounding box center [418, 73] width 112 height 13
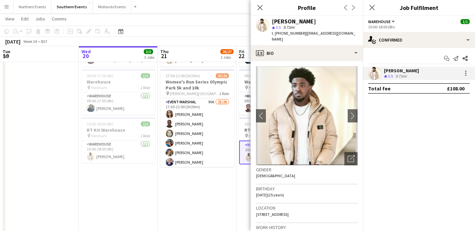
click at [418, 63] on div "Start chat Send notification Share" at bounding box center [418, 58] width 101 height 11
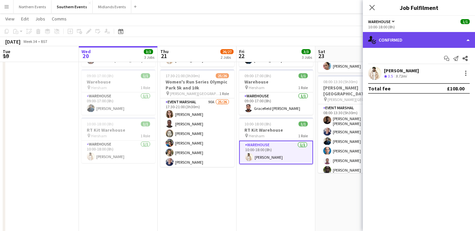
click at [423, 42] on div "single-neutral-actions-check-2 Confirmed" at bounding box center [418, 40] width 112 height 16
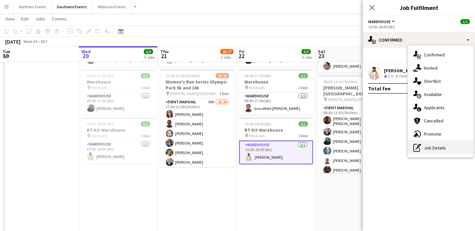
click at [434, 151] on div "pen-write Job Details" at bounding box center [440, 147] width 65 height 13
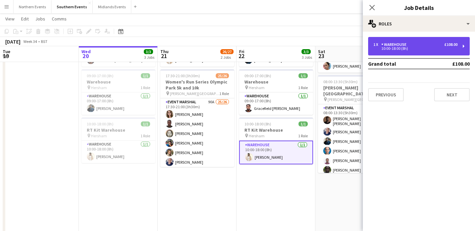
click at [391, 47] on div "10:00-18:00 (8h)" at bounding box center [415, 48] width 84 height 3
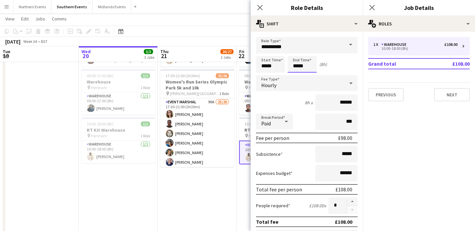
click at [302, 65] on input "*****" at bounding box center [301, 64] width 29 height 16
type input "*****"
click at [297, 73] on div at bounding box center [295, 75] width 13 height 7
click at [297, 119] on div "Break Period Paid ***" at bounding box center [306, 121] width 101 height 16
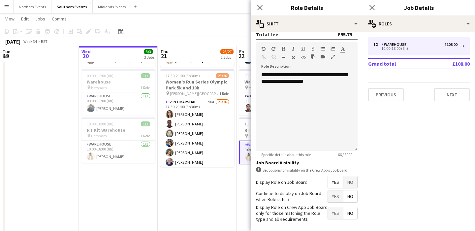
scroll to position [216, 0]
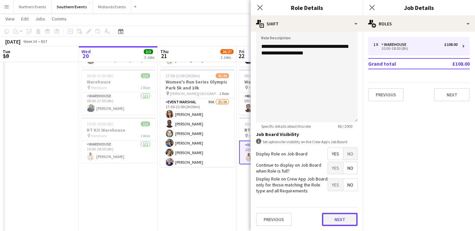
click at [326, 217] on button "Next" at bounding box center [340, 219] width 36 height 13
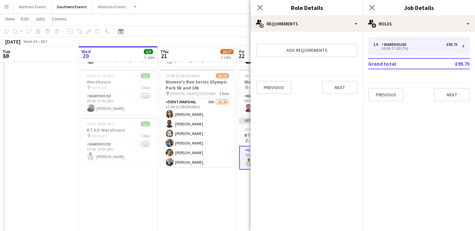
click at [216, 199] on app-date-cell "10:00-17:00 (7h) 1/1 RT Kit Warehouse pin Hersham 1 Role Warehouse [DATE] 10:00…" at bounding box center [197, 189] width 79 height 342
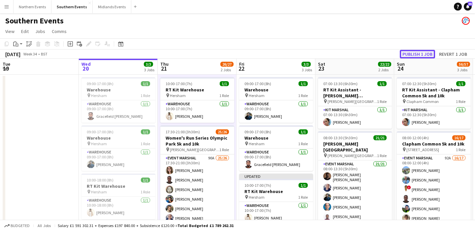
click at [413, 54] on button "Publish 1 job" at bounding box center [416, 54] width 35 height 9
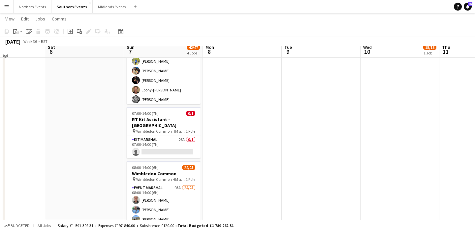
scroll to position [120, 0]
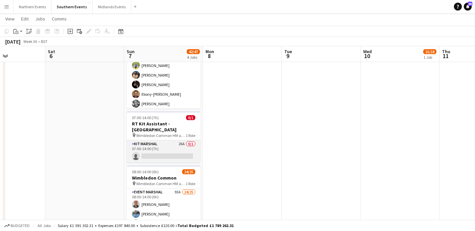
click at [168, 146] on app-card-role "Kit Marshal 26A 0/1 07:00-14:00 (7h) single-neutral-actions" at bounding box center [164, 151] width 74 height 22
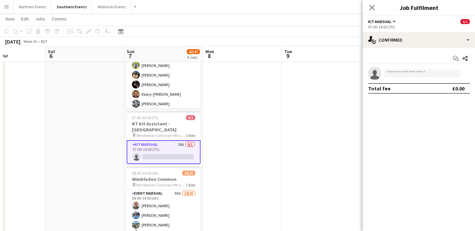
click at [262, 148] on app-date-cell at bounding box center [242, 125] width 79 height 342
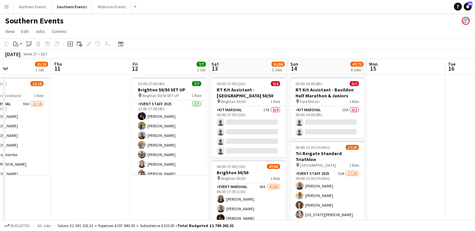
scroll to position [0, 274]
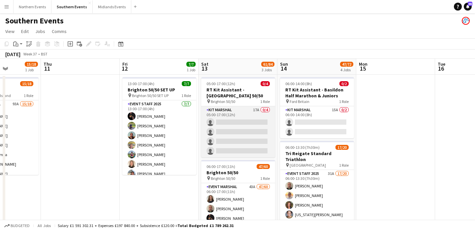
click at [246, 143] on app-card-role "Kit Marshal 17A 0/4 05:00-17:00 (12h) single-neutral-actions single-neutral-act…" at bounding box center [238, 131] width 74 height 51
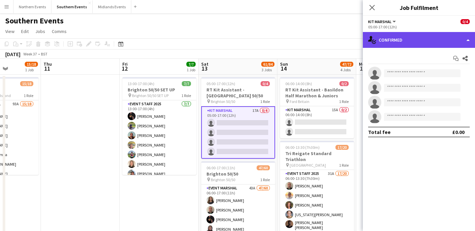
click at [393, 42] on div "single-neutral-actions-check-2 Confirmed" at bounding box center [418, 40] width 112 height 16
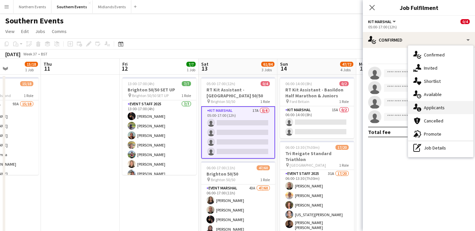
click at [429, 108] on div "single-neutral-actions-information Applicants" at bounding box center [440, 107] width 65 height 13
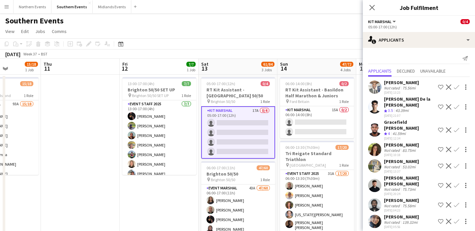
click at [264, 139] on app-card-role "Kit Marshal 17A 0/4 05:00-17:00 (12h) single-neutral-actions single-neutral-act…" at bounding box center [238, 132] width 74 height 52
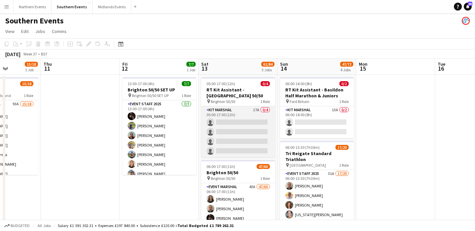
click at [264, 139] on app-card-role "Kit Marshal 17A 0/4 05:00-17:00 (12h) single-neutral-actions single-neutral-act…" at bounding box center [238, 131] width 74 height 51
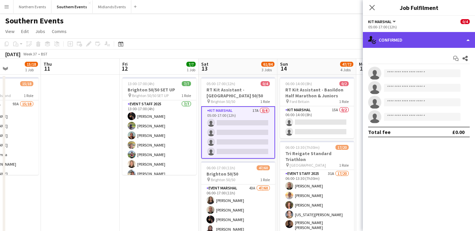
click at [398, 38] on div "single-neutral-actions-check-2 Confirmed" at bounding box center [418, 40] width 112 height 16
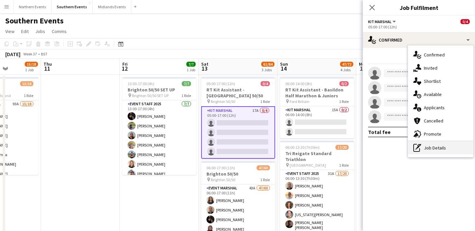
click at [430, 148] on div "pen-write Job Details" at bounding box center [440, 147] width 65 height 13
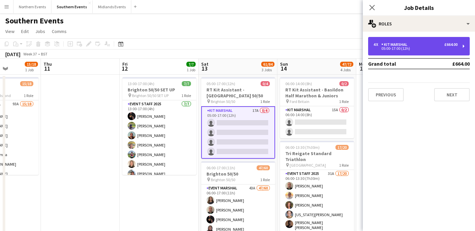
click at [431, 42] on div "4 x Kit Marshal £664.00" at bounding box center [415, 44] width 84 height 5
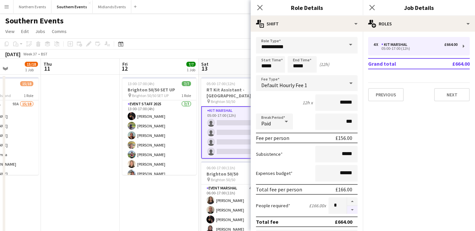
click at [353, 210] on button "button" at bounding box center [352, 210] width 11 height 8
type input "*"
click at [340, 206] on input "*" at bounding box center [337, 205] width 18 height 16
click at [271, 208] on label "People required" at bounding box center [273, 205] width 34 height 6
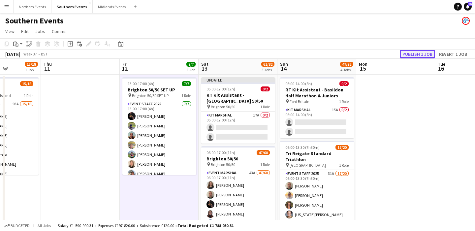
click at [413, 53] on button "Publish 1 job" at bounding box center [416, 54] width 35 height 9
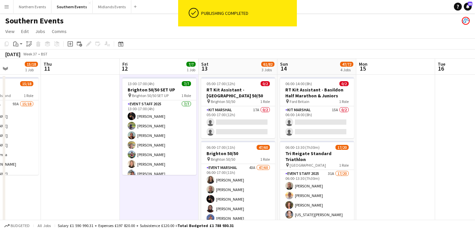
scroll to position [9, 0]
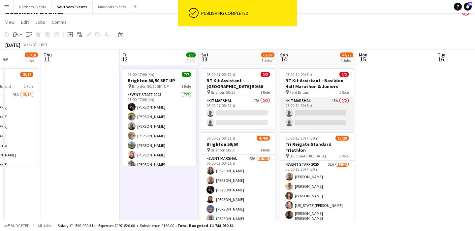
click at [335, 124] on app-card-role "Kit Marshal 15A 0/2 06:00-14:00 (8h) single-neutral-actions single-neutral-acti…" at bounding box center [317, 113] width 74 height 32
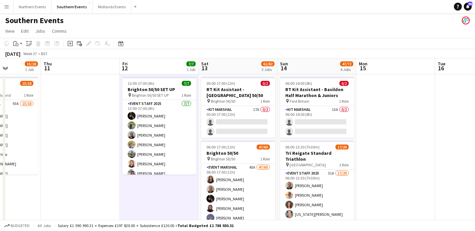
scroll to position [0, 0]
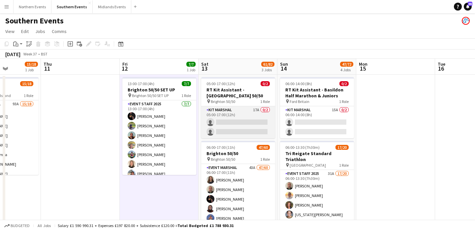
click at [246, 125] on app-card-role "Kit Marshal 17A 0/2 05:00-17:00 (12h) single-neutral-actions single-neutral-act…" at bounding box center [238, 122] width 74 height 32
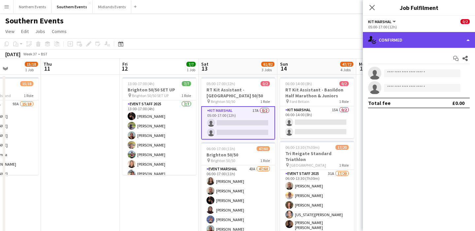
click at [395, 43] on div "single-neutral-actions-check-2 Confirmed" at bounding box center [418, 40] width 112 height 16
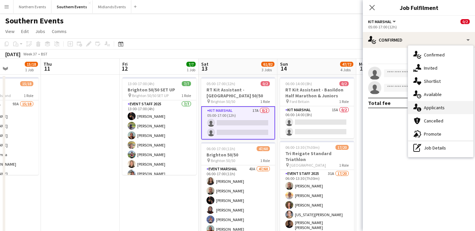
click at [430, 110] on div "single-neutral-actions-information Applicants" at bounding box center [440, 107] width 65 height 13
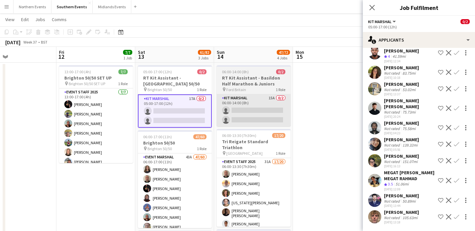
scroll to position [0, 195]
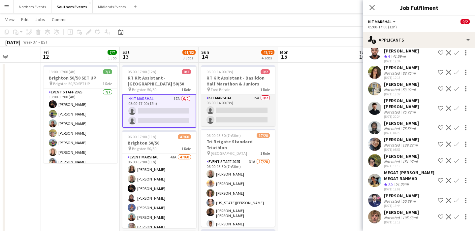
click at [255, 113] on app-card-role "Kit Marshal 15A 0/2 06:00-14:00 (8h) single-neutral-actions single-neutral-acti…" at bounding box center [238, 110] width 74 height 32
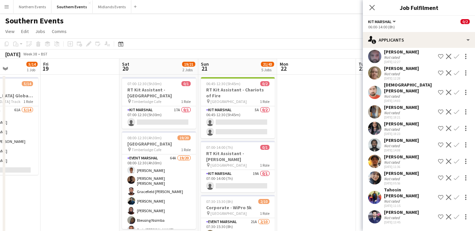
scroll to position [0, 300]
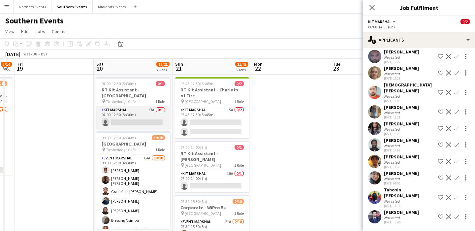
click at [138, 118] on app-card-role "Kit Marshal 17A 0/1 07:00-12:30 (5h30m) single-neutral-actions" at bounding box center [133, 117] width 74 height 22
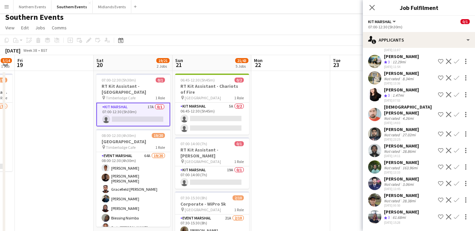
scroll to position [0, 0]
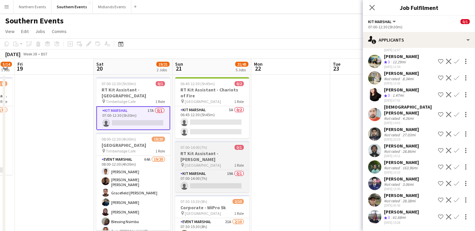
click at [221, 162] on div "pin [GEOGRAPHIC_DATA] 1 Role" at bounding box center [212, 164] width 74 height 5
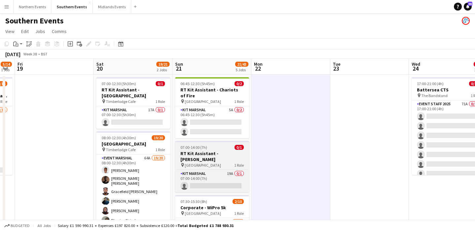
click at [208, 162] on span "[GEOGRAPHIC_DATA]" at bounding box center [203, 164] width 36 height 5
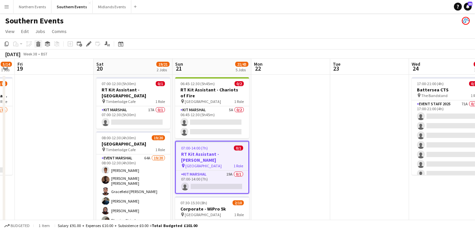
click at [36, 45] on icon "Delete" at bounding box center [38, 43] width 5 height 5
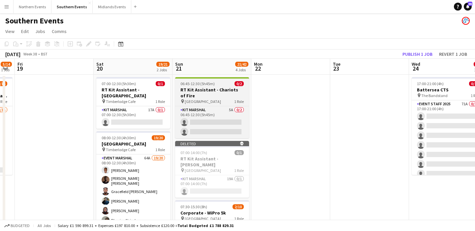
click at [219, 98] on h3 "RT Kit Assistant - Chariots of Fire" at bounding box center [212, 93] width 74 height 12
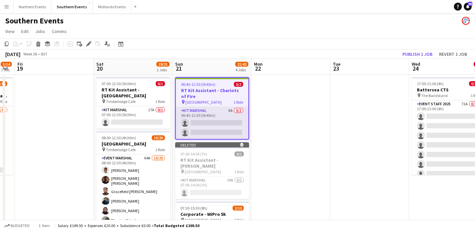
click at [228, 125] on app-card-role "Kit Marshal 5A 0/2 06:45-12:30 (5h45m) single-neutral-actions single-neutral-ac…" at bounding box center [212, 123] width 72 height 32
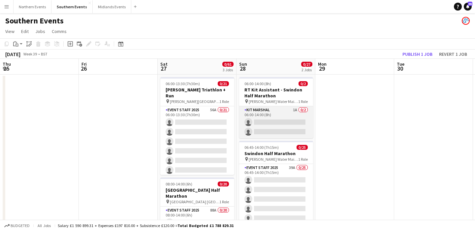
click at [278, 113] on app-card-role "Kit Marshal 1A 0/2 06:00-14:00 (8h) single-neutral-actions single-neutral-actio…" at bounding box center [276, 122] width 74 height 32
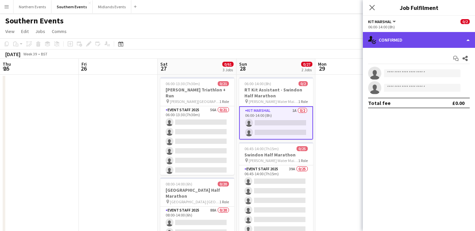
click at [403, 42] on div "single-neutral-actions-check-2 Confirmed" at bounding box center [418, 40] width 112 height 16
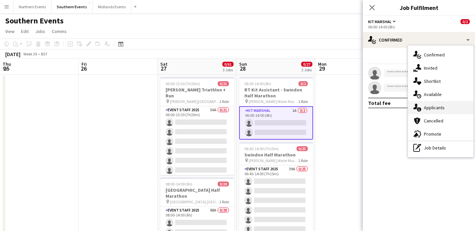
click at [443, 108] on div "single-neutral-actions-information Applicants" at bounding box center [440, 107] width 65 height 13
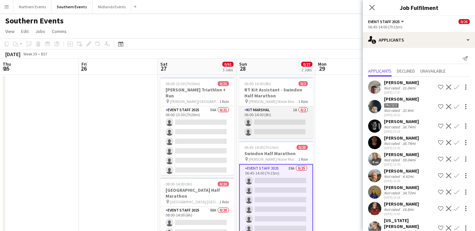
click at [285, 127] on app-card-role "Kit Marshal 1A 0/2 06:00-14:00 (8h) single-neutral-actions single-neutral-actio…" at bounding box center [276, 122] width 74 height 32
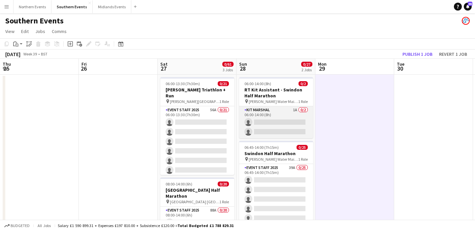
click at [294, 119] on app-card-role "Kit Marshal 1A 0/2 06:00-14:00 (8h) single-neutral-actions single-neutral-actio…" at bounding box center [276, 122] width 74 height 32
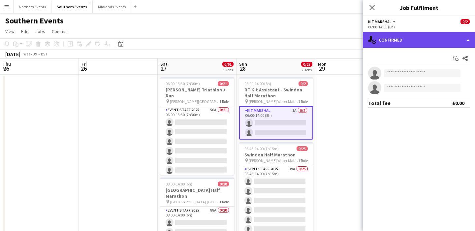
click at [411, 43] on div "single-neutral-actions-check-2 Confirmed" at bounding box center [418, 40] width 112 height 16
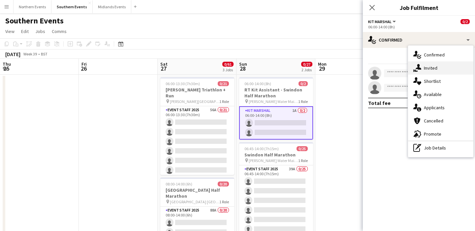
click at [433, 69] on div "single-neutral-actions-share-1 Invited" at bounding box center [440, 67] width 65 height 13
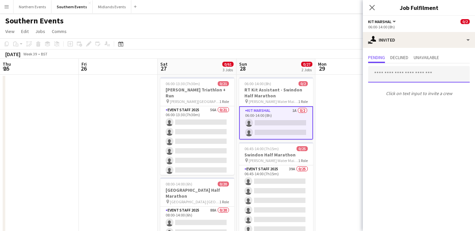
click at [401, 76] on input "text" at bounding box center [418, 74] width 101 height 16
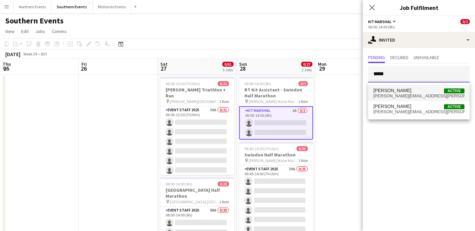
type input "*****"
click at [412, 92] on span "[PERSON_NAME] Active" at bounding box center [418, 91] width 91 height 6
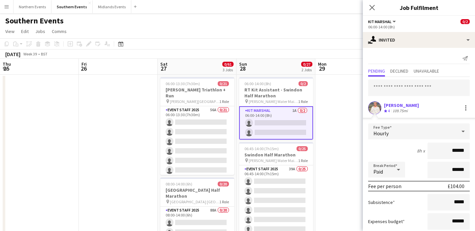
scroll to position [40, 0]
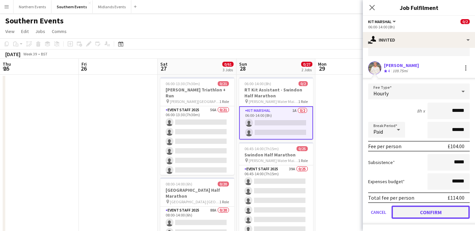
click at [418, 211] on button "Confirm" at bounding box center [430, 211] width 78 height 13
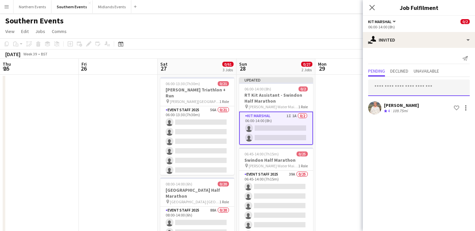
click at [406, 87] on input "text" at bounding box center [418, 87] width 101 height 16
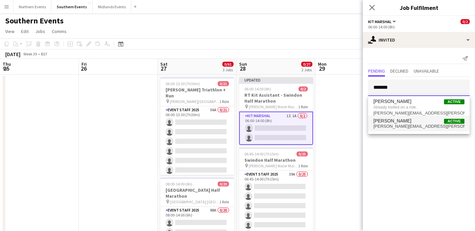
type input "*******"
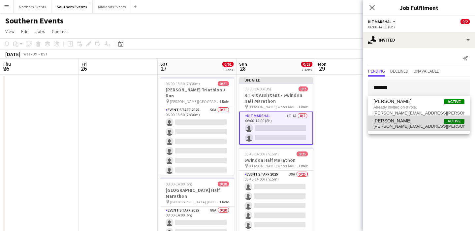
click at [411, 127] on span "[PERSON_NAME][EMAIL_ADDRESS][PERSON_NAME][DOMAIN_NAME]" at bounding box center [418, 126] width 91 height 5
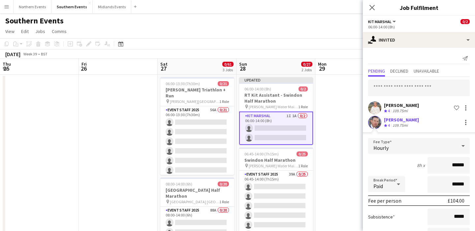
scroll to position [54, 0]
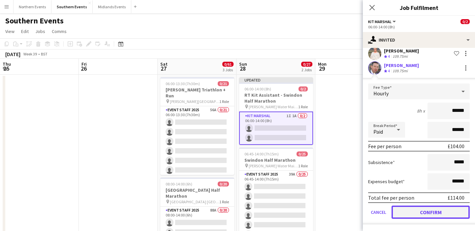
click at [413, 216] on button "Confirm" at bounding box center [430, 211] width 78 height 13
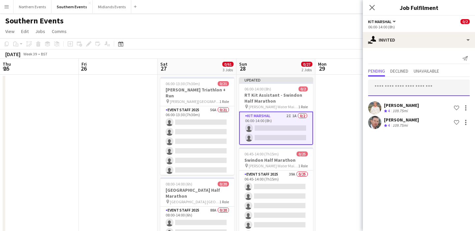
click at [388, 89] on input "text" at bounding box center [418, 87] width 101 height 16
type input "*"
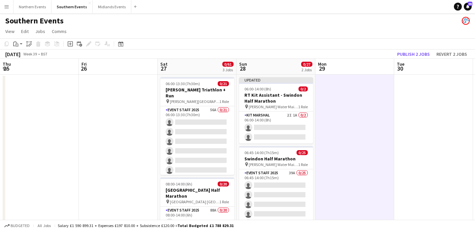
scroll to position [0, 315]
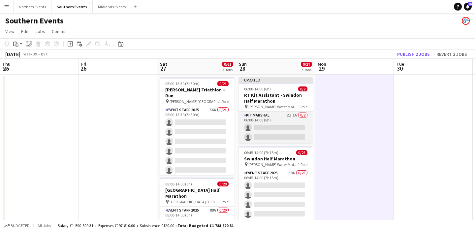
click at [282, 135] on app-card-role "Kit Marshal 2I 1A 0/2 06:00-14:00 (8h) single-neutral-actions single-neutral-ac…" at bounding box center [276, 127] width 74 height 32
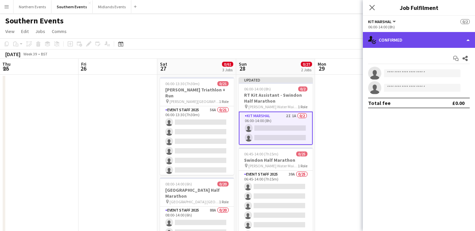
click at [403, 45] on div "single-neutral-actions-check-2 Confirmed" at bounding box center [418, 40] width 112 height 16
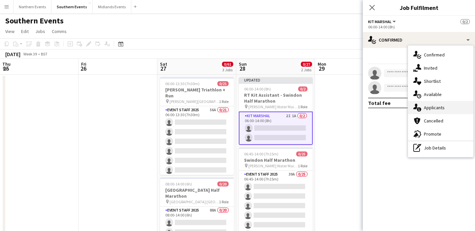
click at [429, 112] on div "single-neutral-actions-information Applicants" at bounding box center [440, 107] width 65 height 13
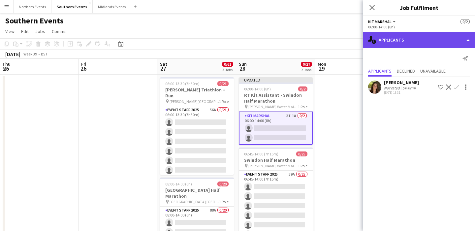
click at [398, 38] on div "single-neutral-actions-information Applicants" at bounding box center [418, 40] width 112 height 16
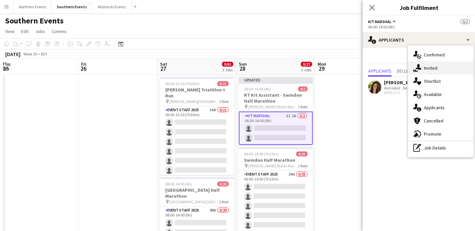
click at [423, 72] on div "single-neutral-actions-share-1 Invited" at bounding box center [440, 67] width 65 height 13
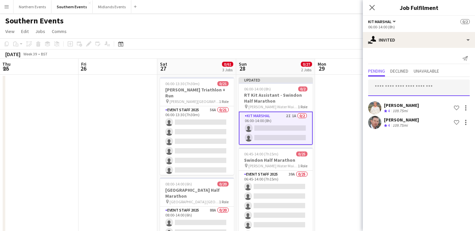
click at [404, 92] on input "text" at bounding box center [418, 87] width 101 height 16
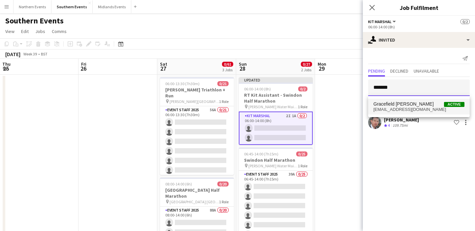
type input "*******"
click at [407, 108] on span "[EMAIL_ADDRESS][DOMAIN_NAME]" at bounding box center [418, 109] width 91 height 5
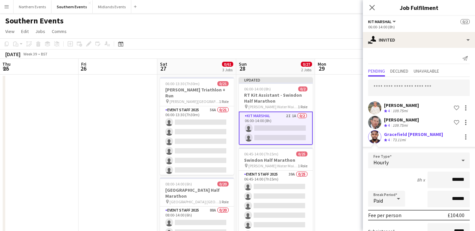
scroll to position [69, 0]
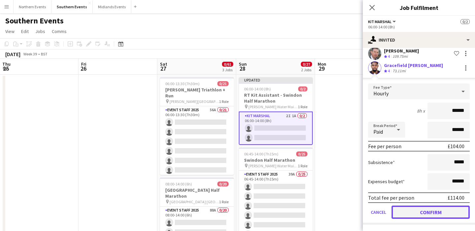
click at [418, 210] on button "Confirm" at bounding box center [430, 211] width 78 height 13
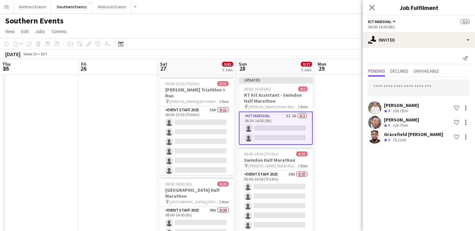
scroll to position [0, 0]
click at [387, 88] on input "text" at bounding box center [418, 87] width 101 height 16
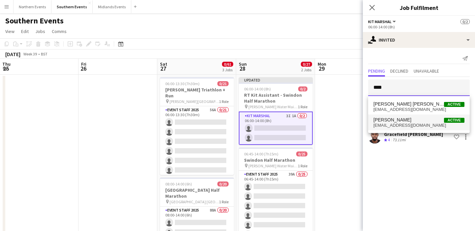
type input "****"
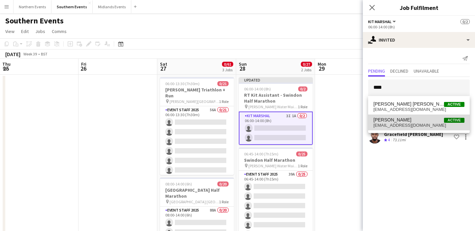
click at [416, 125] on span "[EMAIL_ADDRESS][DOMAIN_NAME]" at bounding box center [418, 125] width 91 height 5
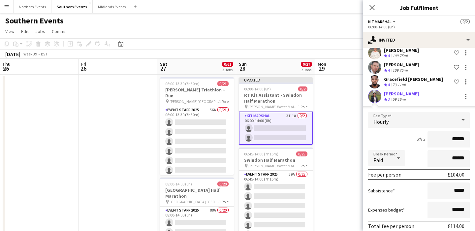
scroll to position [71, 0]
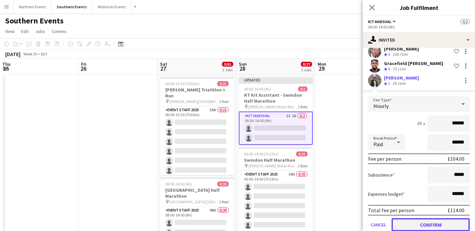
click at [415, 229] on button "Confirm" at bounding box center [430, 224] width 78 height 13
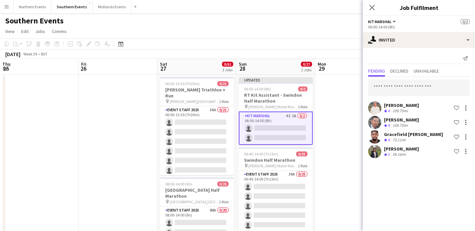
scroll to position [0, 0]
click at [405, 87] on input "text" at bounding box center [418, 87] width 101 height 16
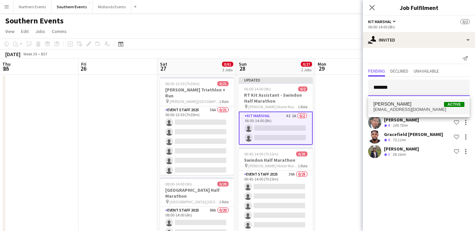
type input "*******"
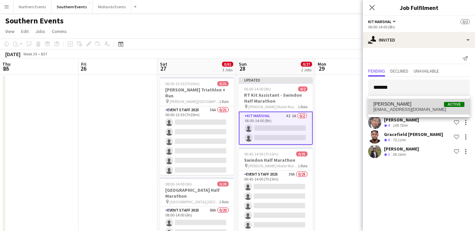
click at [409, 105] on span "[PERSON_NAME] Active" at bounding box center [418, 104] width 91 height 6
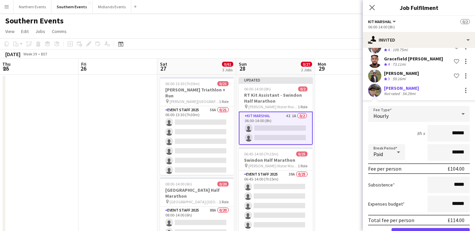
scroll to position [98, 0]
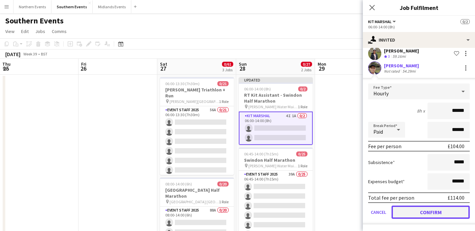
click at [420, 210] on button "Confirm" at bounding box center [430, 211] width 78 height 13
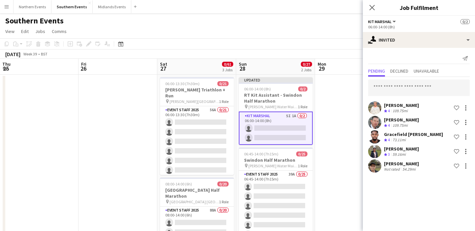
scroll to position [0, 0]
click at [404, 86] on input "text" at bounding box center [418, 87] width 101 height 16
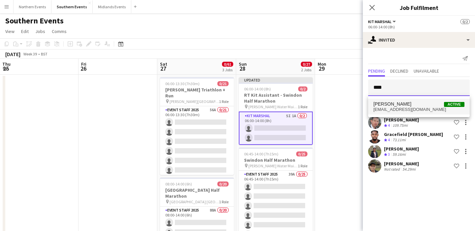
type input "****"
click at [410, 109] on span "[EMAIL_ADDRESS][DOMAIN_NAME]" at bounding box center [418, 109] width 91 height 5
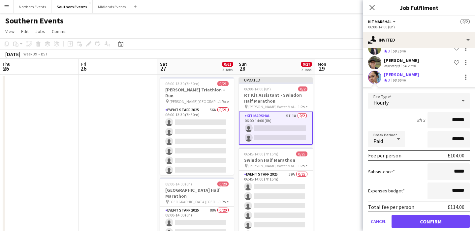
scroll to position [112, 0]
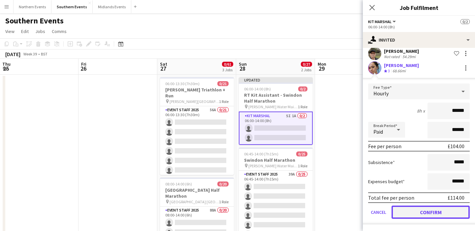
click at [410, 213] on button "Confirm" at bounding box center [430, 211] width 78 height 13
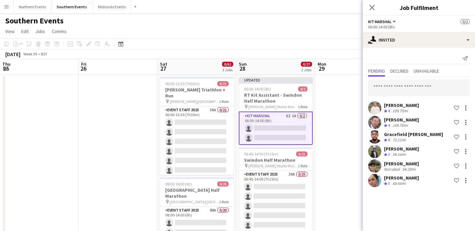
scroll to position [0, 0]
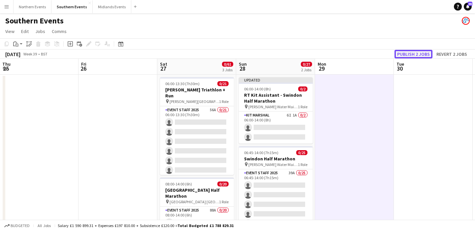
click at [410, 53] on button "Publish 2 jobs" at bounding box center [413, 54] width 38 height 9
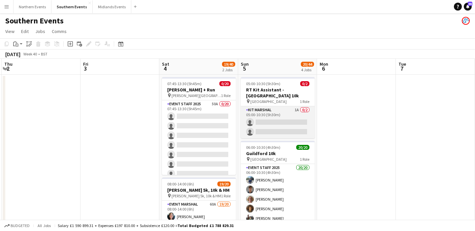
click at [283, 114] on app-card-role "Kit Marshal 1A 0/2 05:00-10:30 (5h30m) single-neutral-actions single-neutral-ac…" at bounding box center [278, 122] width 74 height 32
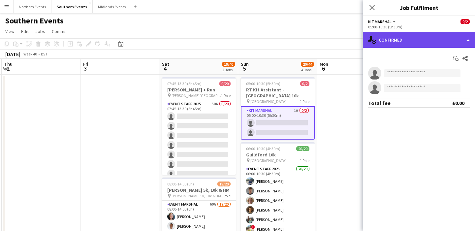
click at [414, 38] on div "single-neutral-actions-check-2 Confirmed" at bounding box center [418, 40] width 112 height 16
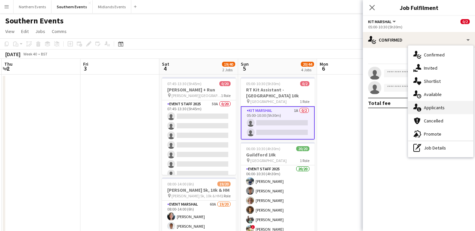
click at [429, 108] on div "single-neutral-actions-information Applicants" at bounding box center [440, 107] width 65 height 13
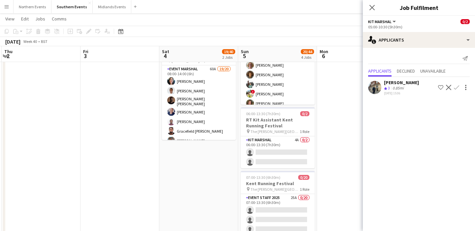
scroll to position [149, 0]
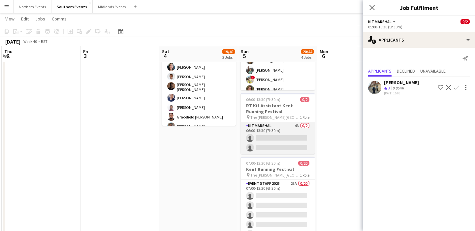
click at [283, 137] on app-card-role "Kit Marshal 4A 0/2 06:00-13:30 (7h30m) single-neutral-actions single-neutral-ac…" at bounding box center [278, 138] width 74 height 32
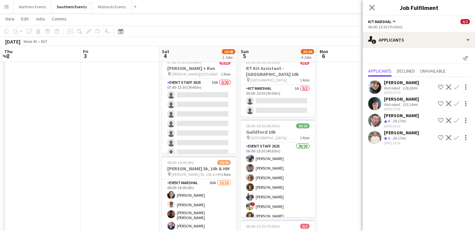
scroll to position [0, 0]
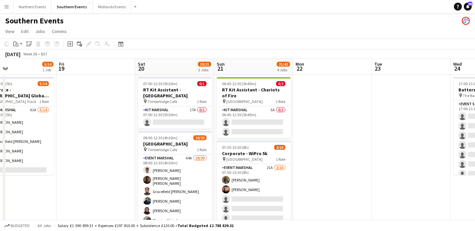
scroll to position [0, 143]
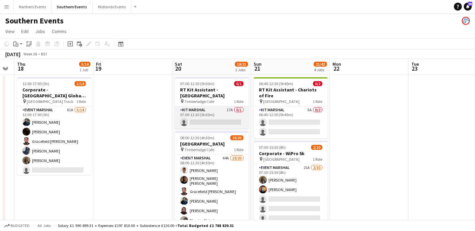
click at [221, 120] on app-card-role "Kit Marshal 17A 0/1 07:00-12:30 (5h30m) single-neutral-actions" at bounding box center [212, 117] width 74 height 22
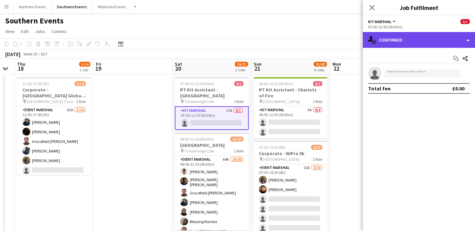
click at [407, 44] on div "single-neutral-actions-check-2 Confirmed" at bounding box center [418, 40] width 112 height 16
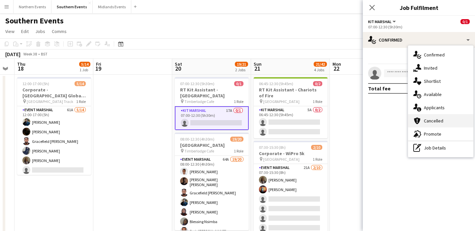
click at [440, 114] on div "cancellation Cancelled" at bounding box center [440, 120] width 65 height 13
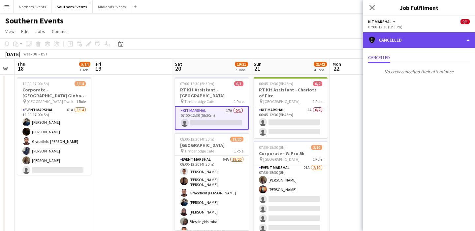
click at [409, 43] on div "cancellation Cancelled" at bounding box center [418, 40] width 112 height 16
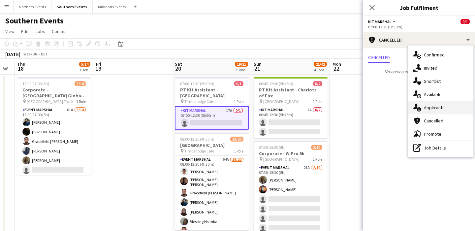
click at [442, 108] on div "single-neutral-actions-information Applicants" at bounding box center [440, 107] width 65 height 13
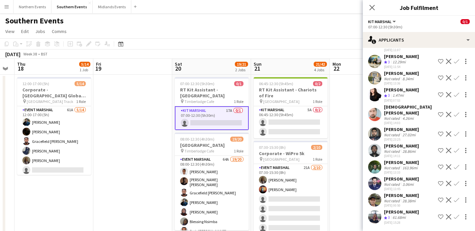
scroll to position [120, 0]
click at [416, 198] on div "[PERSON_NAME] Not rated 28.38mi [DATE] 00:50 Shortlist crew Decline Confirm" at bounding box center [418, 199] width 112 height 15
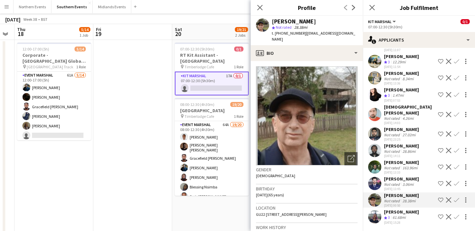
scroll to position [0, 0]
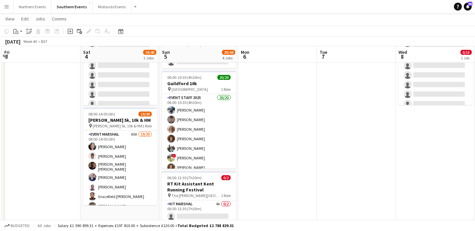
scroll to position [70, 0]
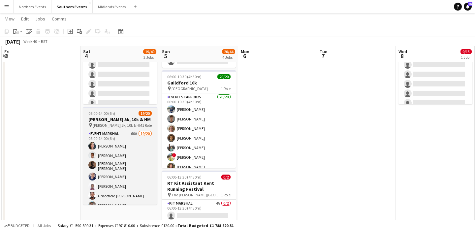
click at [132, 117] on h3 "[PERSON_NAME] 5k, 10k & HM" at bounding box center [120, 119] width 74 height 6
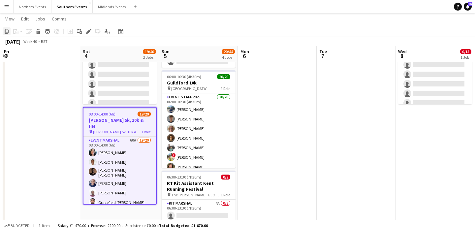
click at [6, 32] on icon "Copy" at bounding box center [6, 31] width 5 height 5
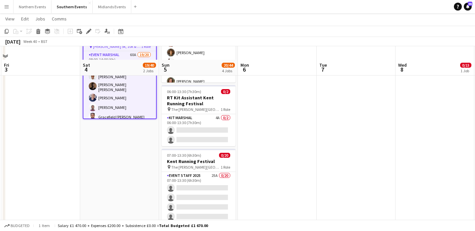
scroll to position [172, 0]
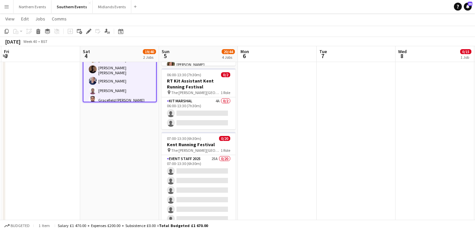
click at [115, 167] on app-date-cell "07:45-13:30 (5h45m) 0/20 [PERSON_NAME] + Run pin [PERSON_NAME][GEOGRAPHIC_DATA]…" at bounding box center [119, 91] width 79 height 378
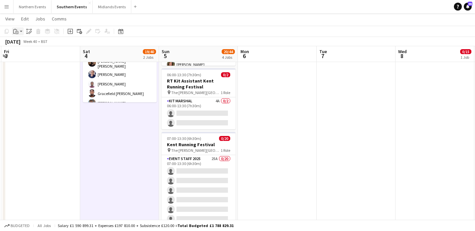
click at [14, 31] on icon "Paste" at bounding box center [15, 31] width 5 height 5
click at [27, 45] on link "Paste Command V" at bounding box center [43, 44] width 52 height 6
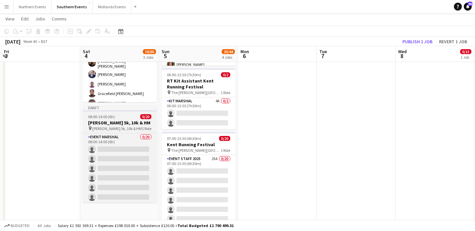
click at [109, 120] on h3 "[PERSON_NAME] 5k, 10k & HM" at bounding box center [120, 123] width 74 height 6
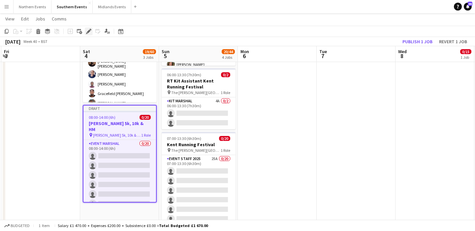
click at [86, 32] on icon "Edit" at bounding box center [88, 31] width 5 height 5
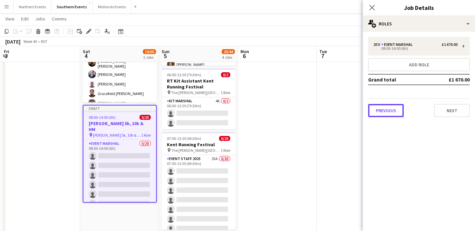
click at [371, 112] on button "Previous" at bounding box center [386, 110] width 36 height 13
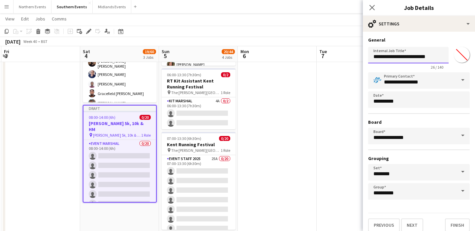
click at [374, 57] on input "**********" at bounding box center [408, 55] width 80 height 16
type input "**********"
click at [410, 221] on button "Next" at bounding box center [412, 224] width 22 height 13
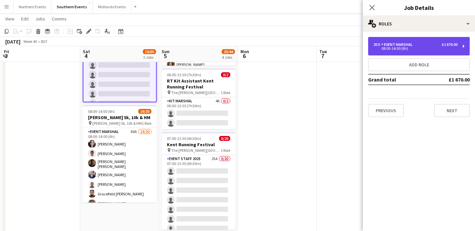
click at [383, 46] on div "Event Marshal" at bounding box center [398, 44] width 34 height 5
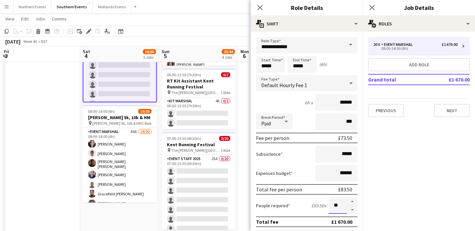
click at [344, 205] on input "**" at bounding box center [337, 205] width 18 height 16
type input "*"
click at [272, 48] on input "**********" at bounding box center [306, 45] width 101 height 16
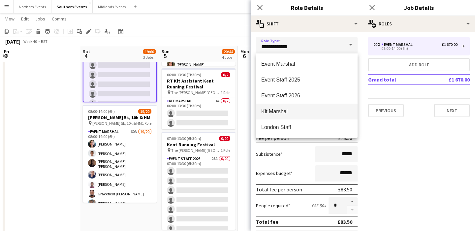
click at [280, 110] on span "Kit Marshal" at bounding box center [306, 111] width 91 height 6
type input "**********"
type input "******"
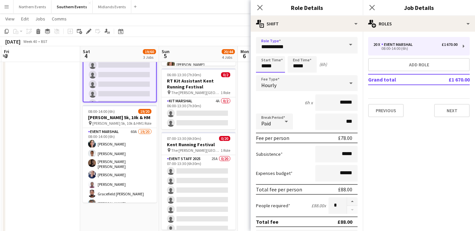
click at [267, 67] on input "*****" at bounding box center [270, 64] width 29 height 16
type input "*****"
click at [264, 75] on div at bounding box center [263, 75] width 13 height 7
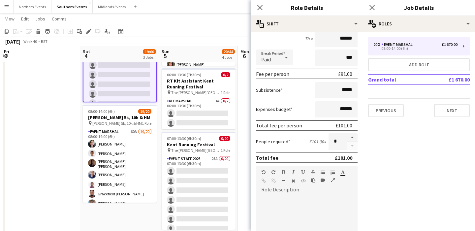
scroll to position [216, 0]
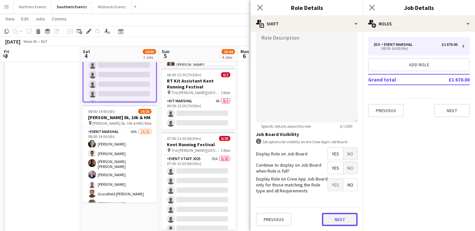
click at [334, 217] on button "Next" at bounding box center [340, 219] width 36 height 13
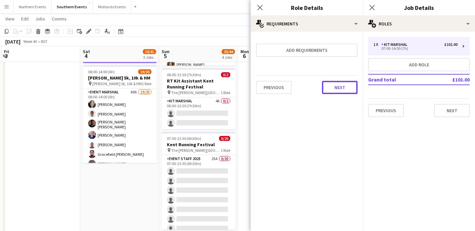
click at [343, 87] on button "Next" at bounding box center [340, 87] width 36 height 13
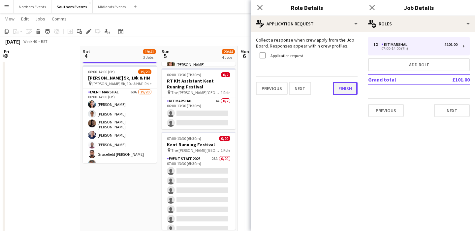
click at [347, 86] on button "Finish" at bounding box center [345, 88] width 25 height 13
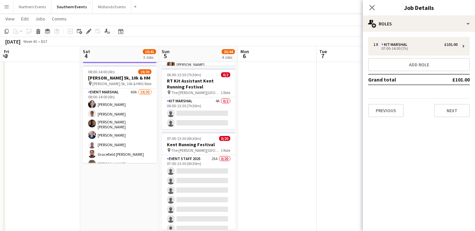
click at [330, 89] on app-date-cell at bounding box center [355, 91] width 79 height 378
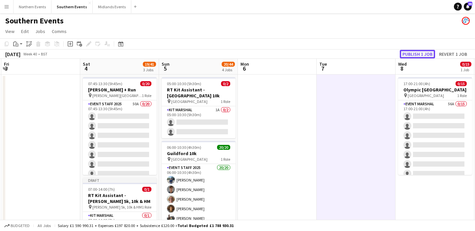
click at [416, 50] on button "Publish 1 job" at bounding box center [416, 54] width 35 height 9
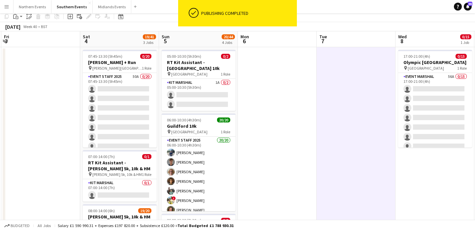
scroll to position [123, 0]
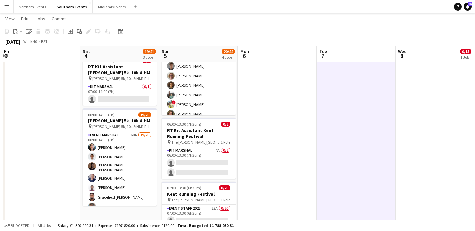
click at [304, 144] on app-date-cell at bounding box center [277, 140] width 79 height 378
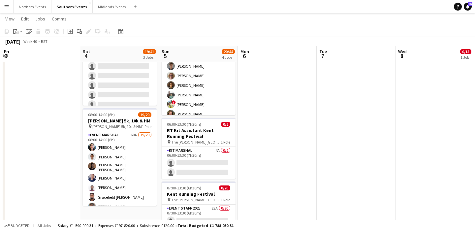
scroll to position [0, 0]
